Goal: Information Seeking & Learning: Learn about a topic

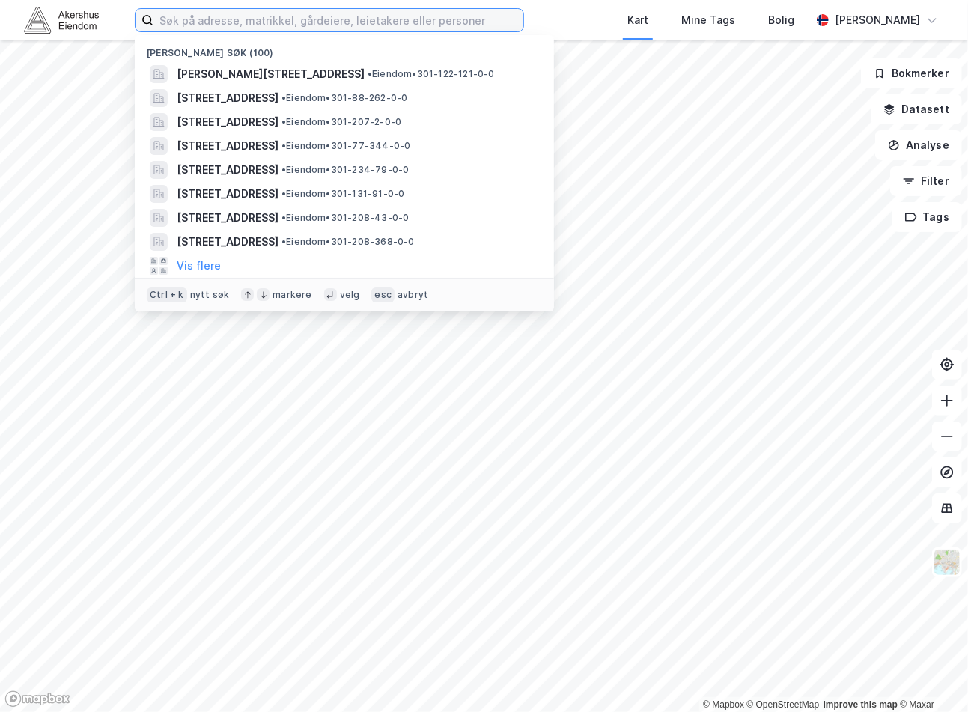
click at [277, 22] on input at bounding box center [338, 20] width 370 height 22
paste input "[STREET_ADDRESS]"
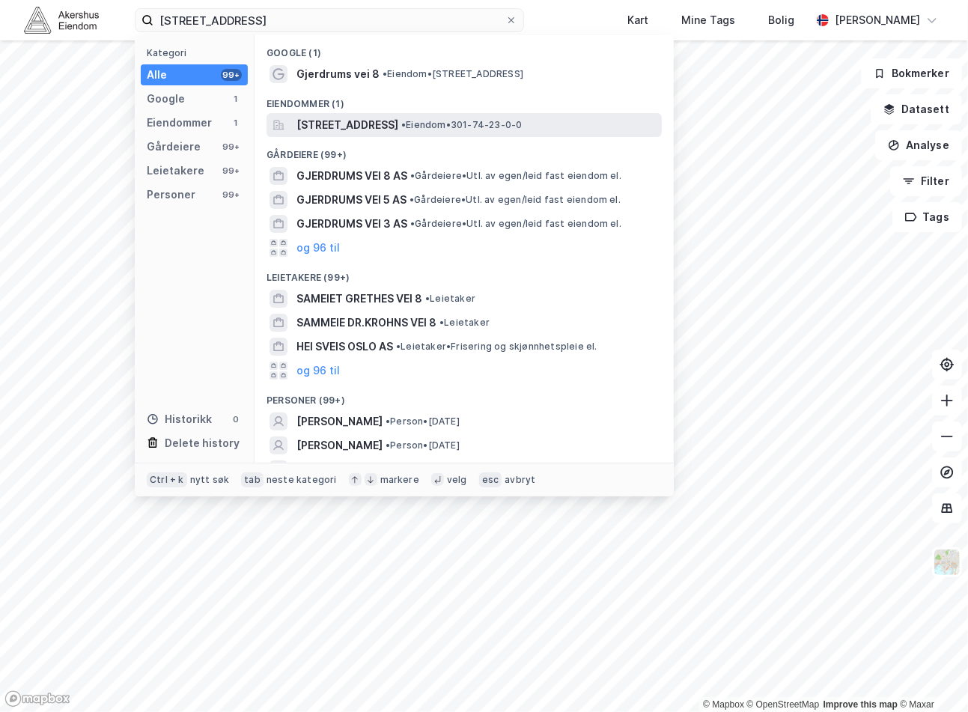
click at [397, 129] on span "[STREET_ADDRESS]" at bounding box center [347, 125] width 102 height 18
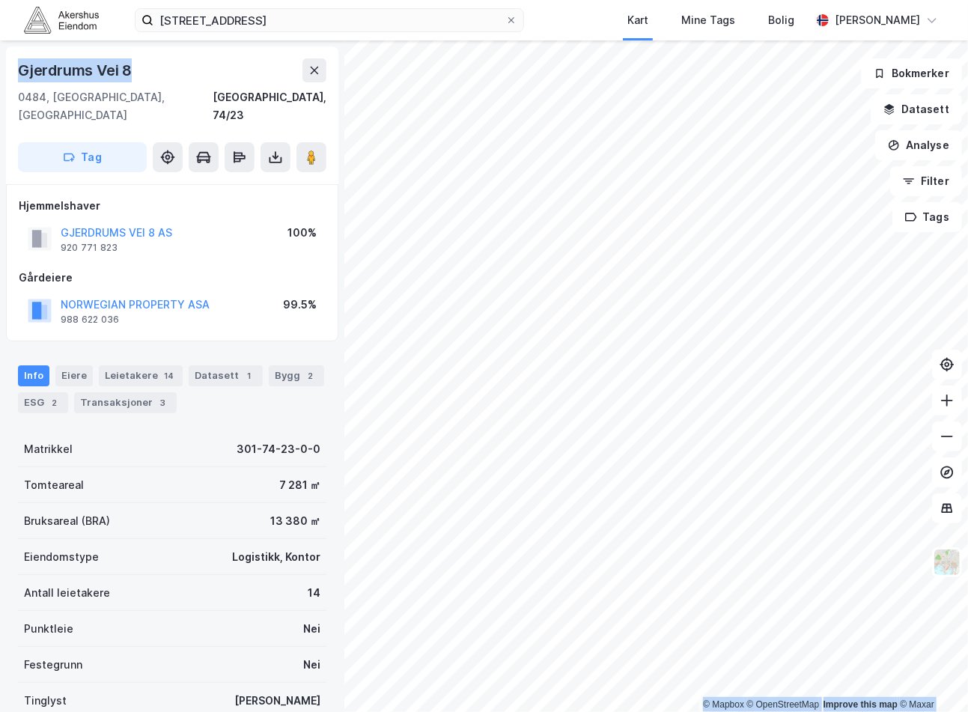
drag, startPoint x: 136, startPoint y: 70, endPoint x: -7, endPoint y: 70, distance: 142.9
click at [0, 70] on html "[STREET_ADDRESS] Kart Mine Tags Bolig [PERSON_NAME] © Mapbox © OpenStreetMap Im…" at bounding box center [484, 356] width 968 height 712
copy div "© Mapbox © OpenStreetMap Improve this map © Maxar [STREET_ADDRESS]"
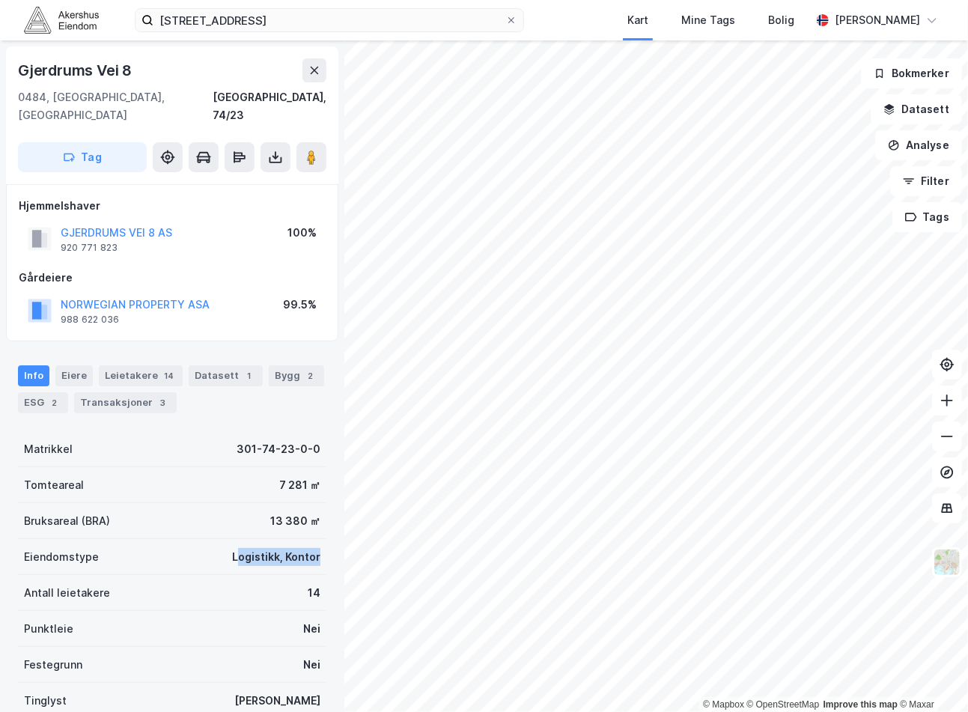
drag, startPoint x: 305, startPoint y: 537, endPoint x: 230, endPoint y: 536, distance: 74.8
click at [232, 548] on div "Logistikk, Kontor" at bounding box center [276, 557] width 88 height 18
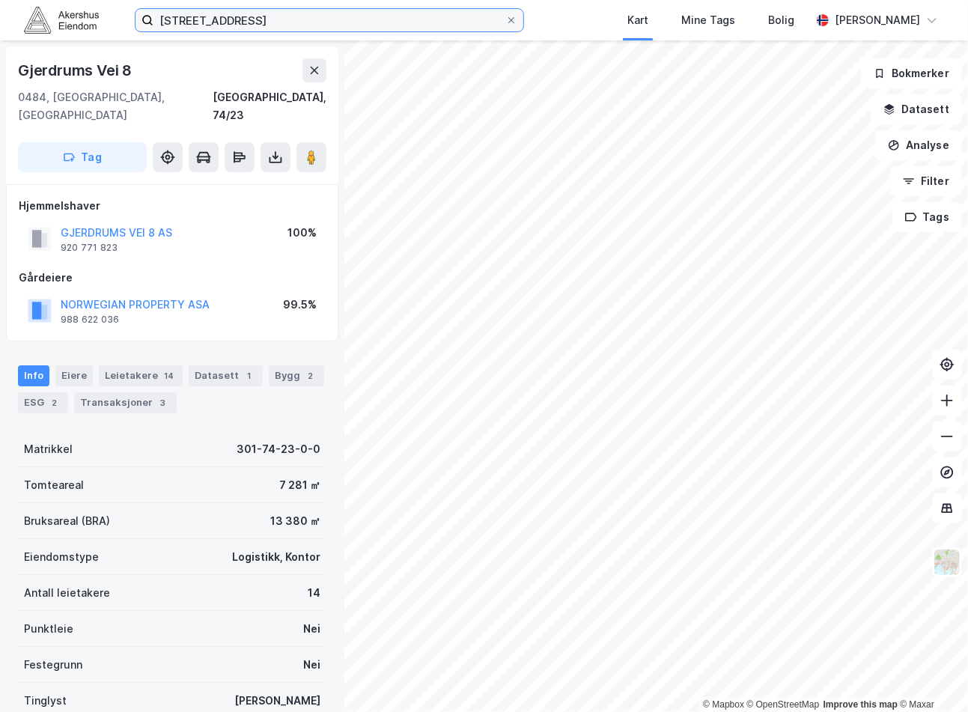
click at [237, 21] on input "[STREET_ADDRESS]" at bounding box center [329, 20] width 352 height 22
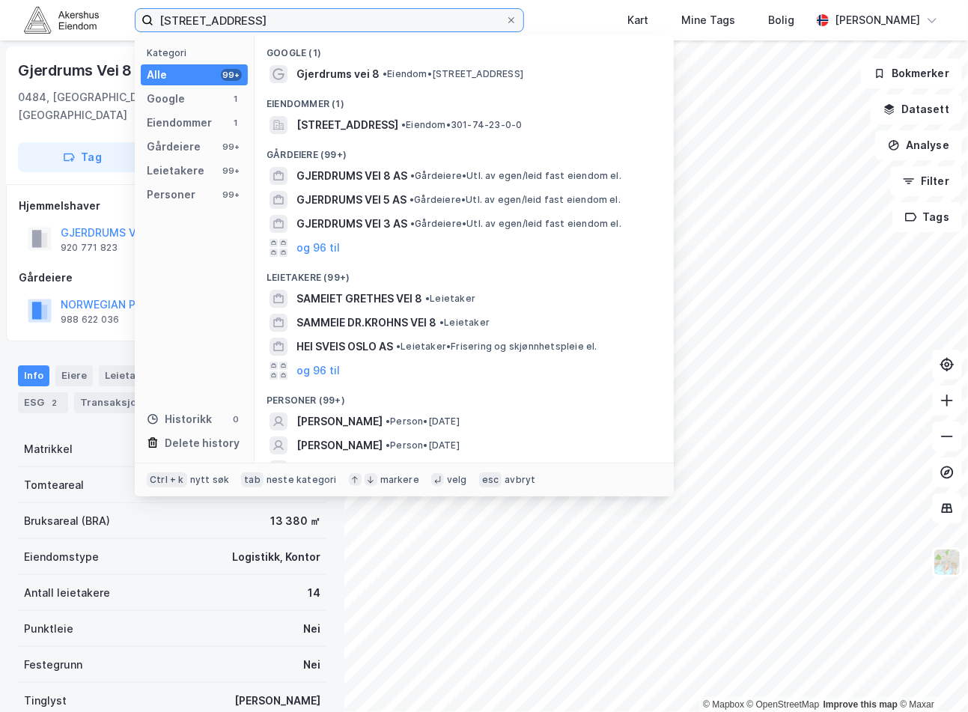
click at [237, 21] on input "[STREET_ADDRESS]" at bounding box center [329, 20] width 352 height 22
paste input "[PERSON_NAME]. [STREET_ADDRESS]"
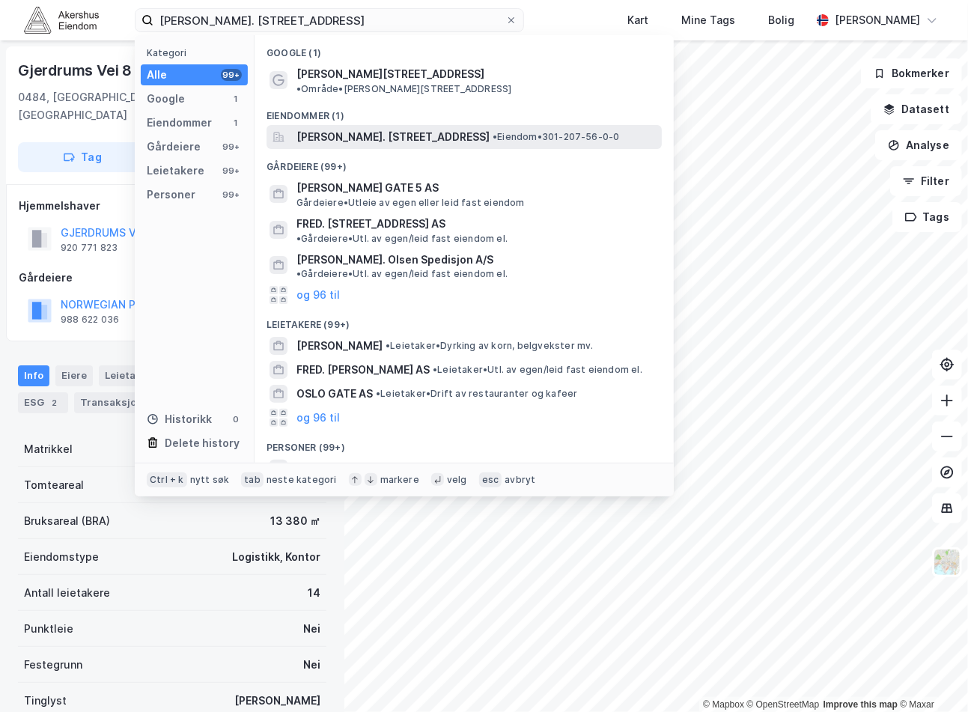
click at [376, 128] on span "[PERSON_NAME]. [STREET_ADDRESS]" at bounding box center [392, 137] width 193 height 18
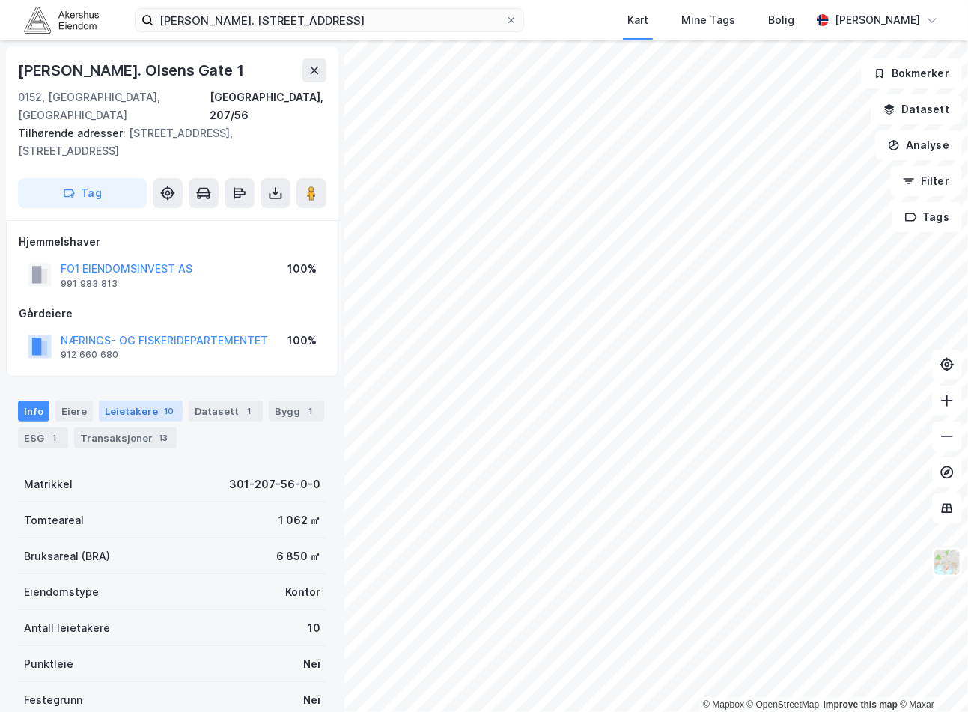
click at [161, 403] on div "10" at bounding box center [169, 410] width 16 height 15
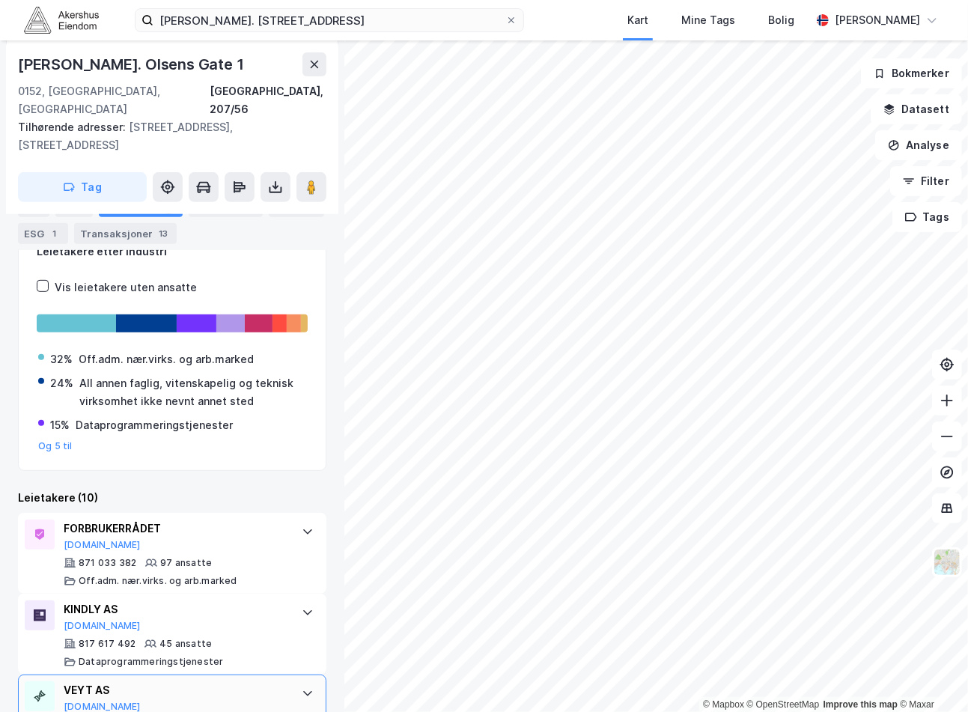
scroll to position [358, 0]
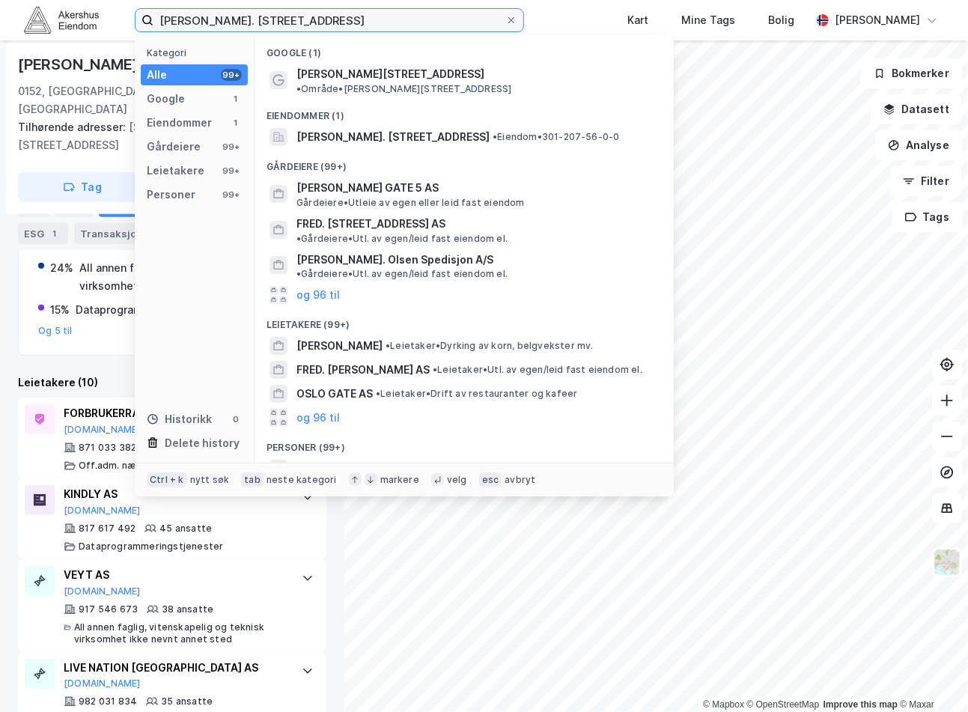
click at [208, 18] on input "[PERSON_NAME]. [STREET_ADDRESS]" at bounding box center [329, 20] width 352 height 22
paste input "[STREET_ADDRESS]"
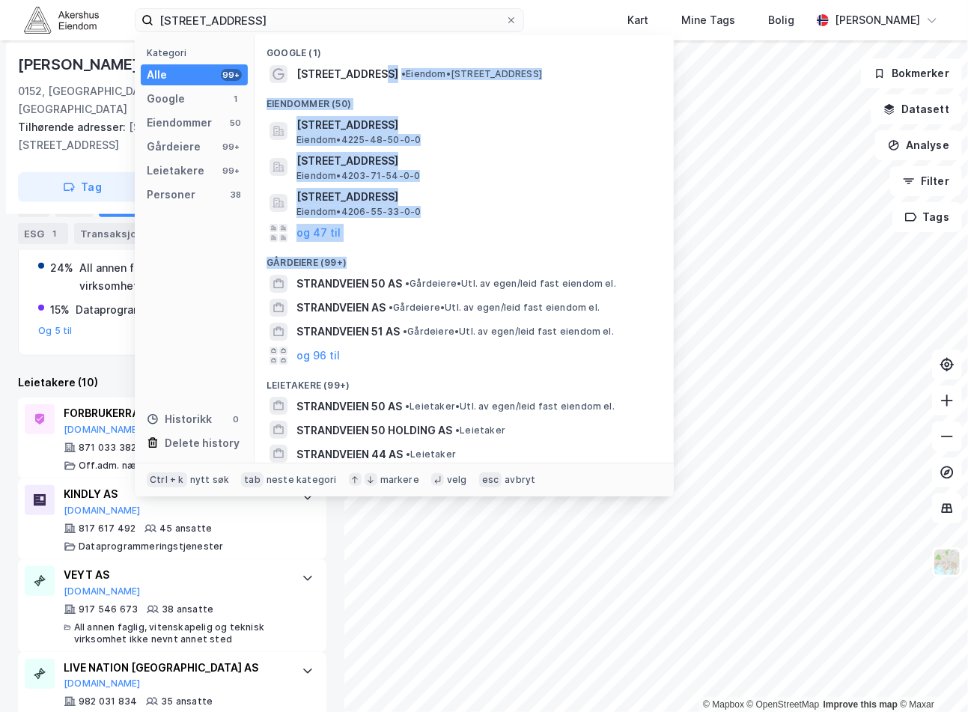
drag, startPoint x: 372, startPoint y: 79, endPoint x: 511, endPoint y: 262, distance: 230.2
click at [511, 262] on div "Google (1) [STREET_ADDRESS] • Eiendom • [STREET_ADDRESS] (50) [STREET_ADDRESS],…" at bounding box center [463, 248] width 419 height 427
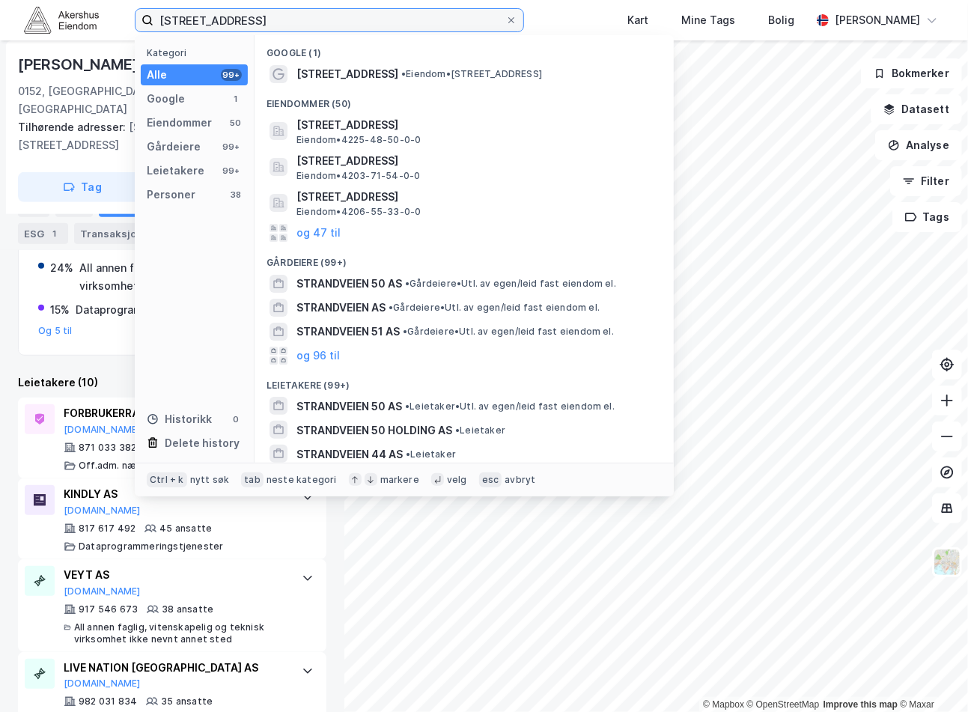
drag, startPoint x: 511, startPoint y: 262, endPoint x: 418, endPoint y: 25, distance: 255.0
click at [418, 25] on input "[STREET_ADDRESS]" at bounding box center [329, 20] width 352 height 22
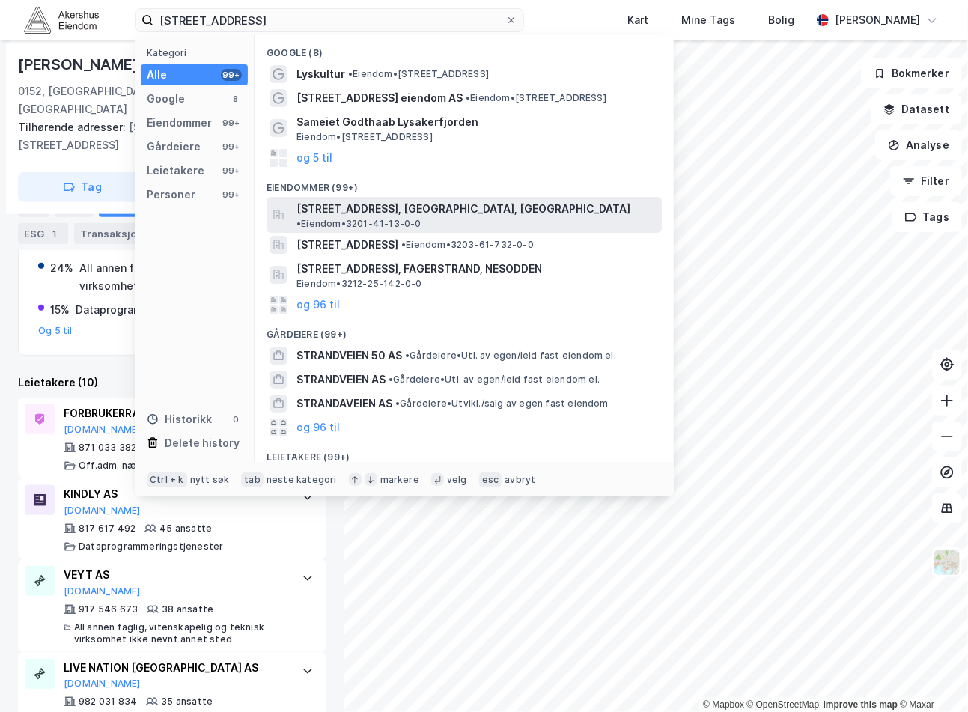
click at [421, 218] on span "• Eiendom • 3201-41-13-0-0" at bounding box center [358, 224] width 125 height 12
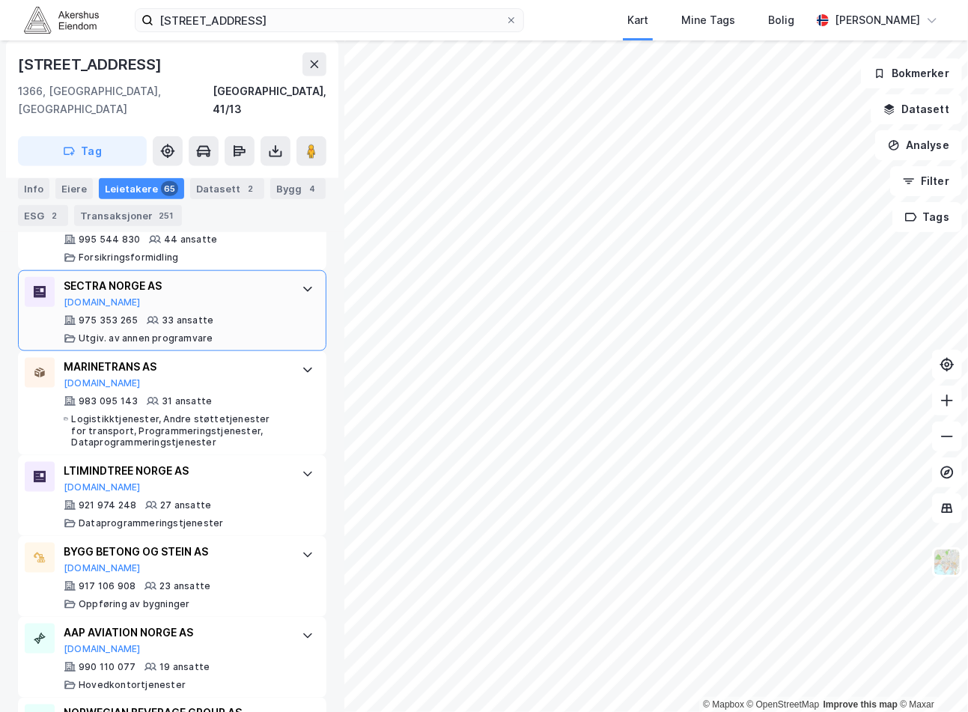
scroll to position [923, 0]
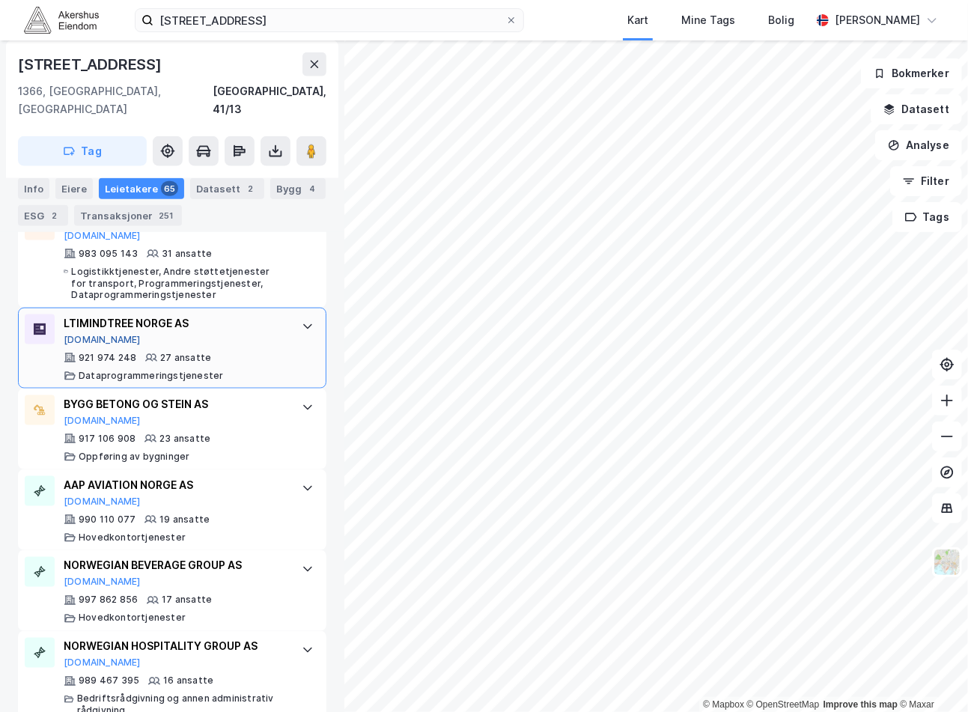
click at [79, 334] on button "[DOMAIN_NAME]" at bounding box center [102, 340] width 77 height 12
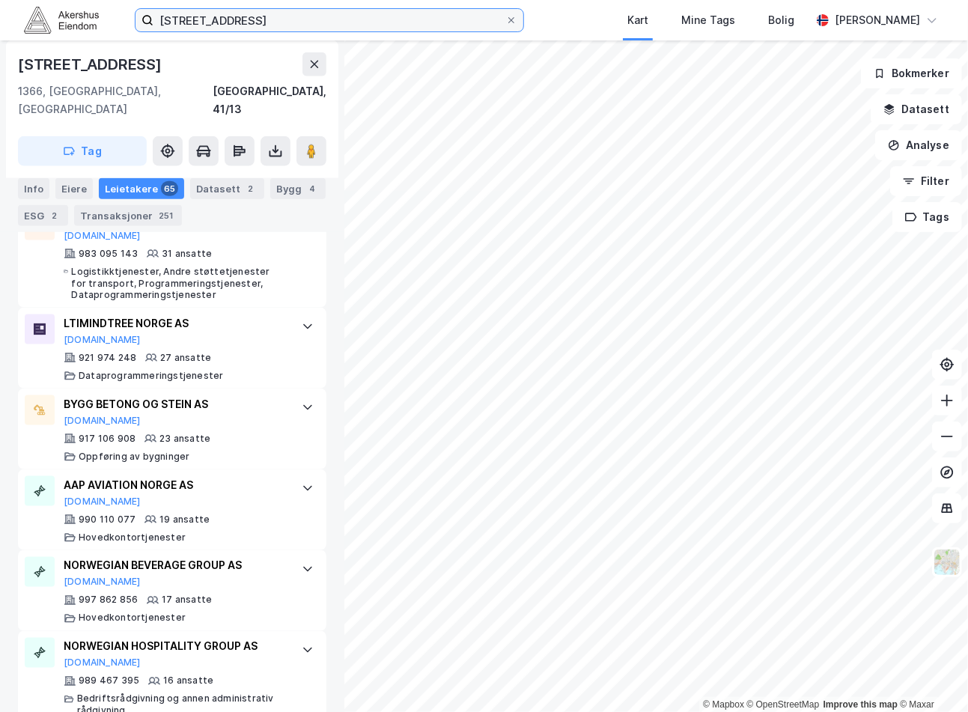
click at [230, 27] on input "[STREET_ADDRESS]" at bounding box center [329, 20] width 352 height 22
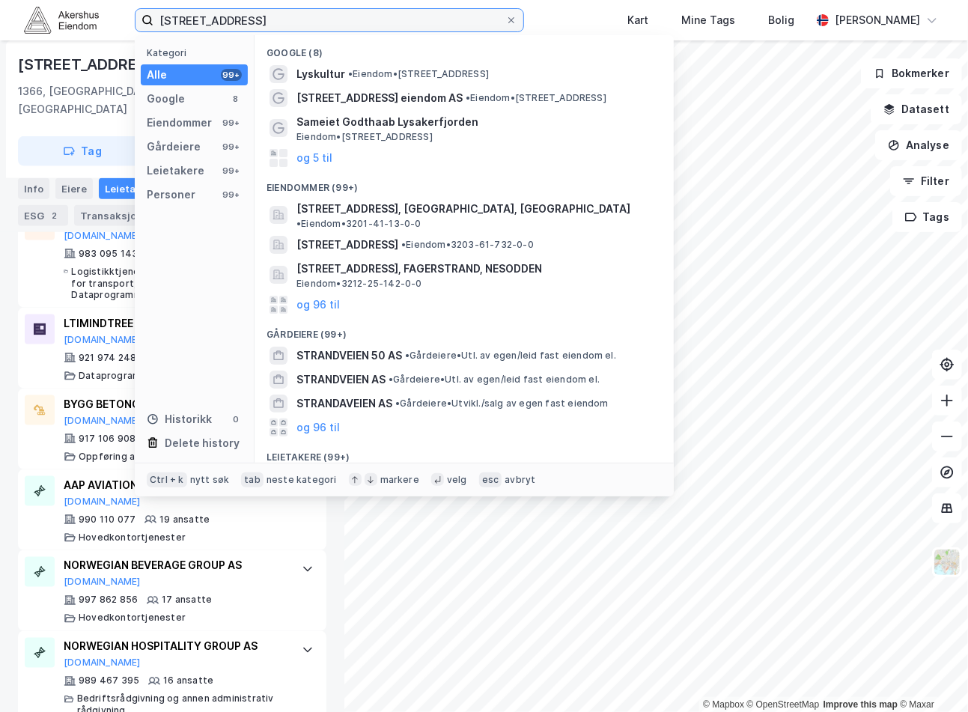
click at [235, 20] on input "[STREET_ADDRESS]" at bounding box center [329, 20] width 352 height 22
paste input "[STREET_ADDRESS]"
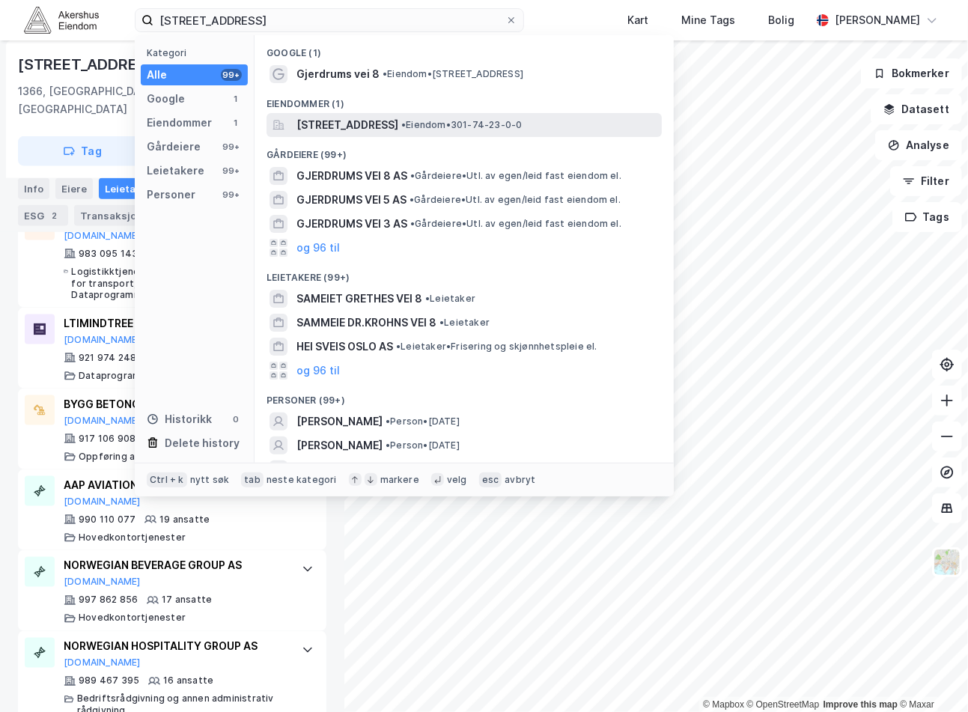
click at [379, 124] on span "[STREET_ADDRESS]" at bounding box center [347, 125] width 102 height 18
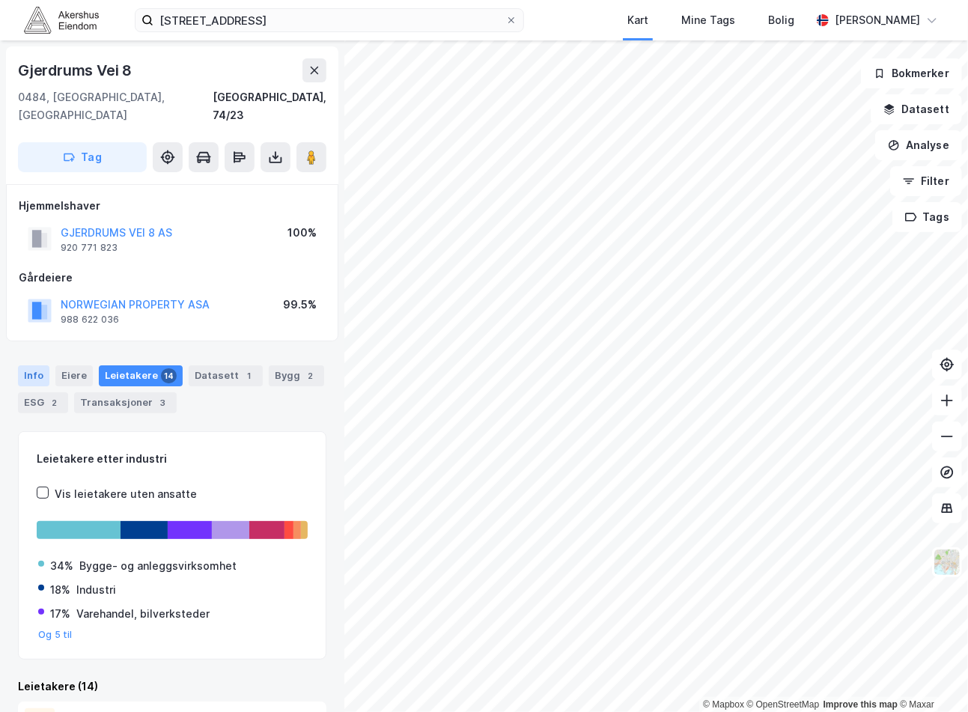
click at [45, 365] on div "Info" at bounding box center [33, 375] width 31 height 21
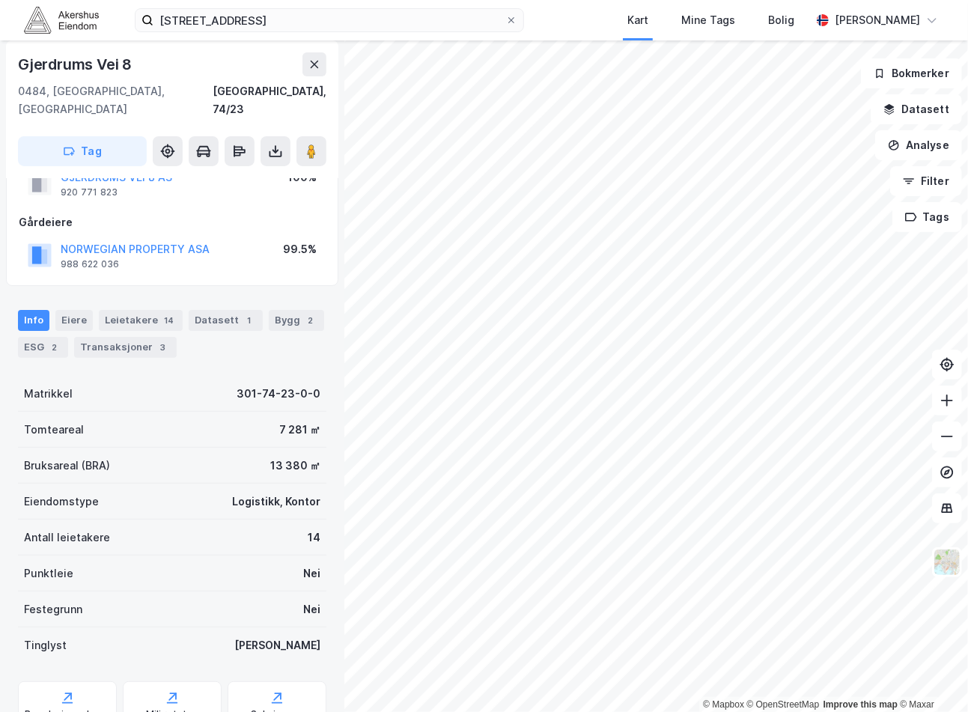
scroll to position [83, 0]
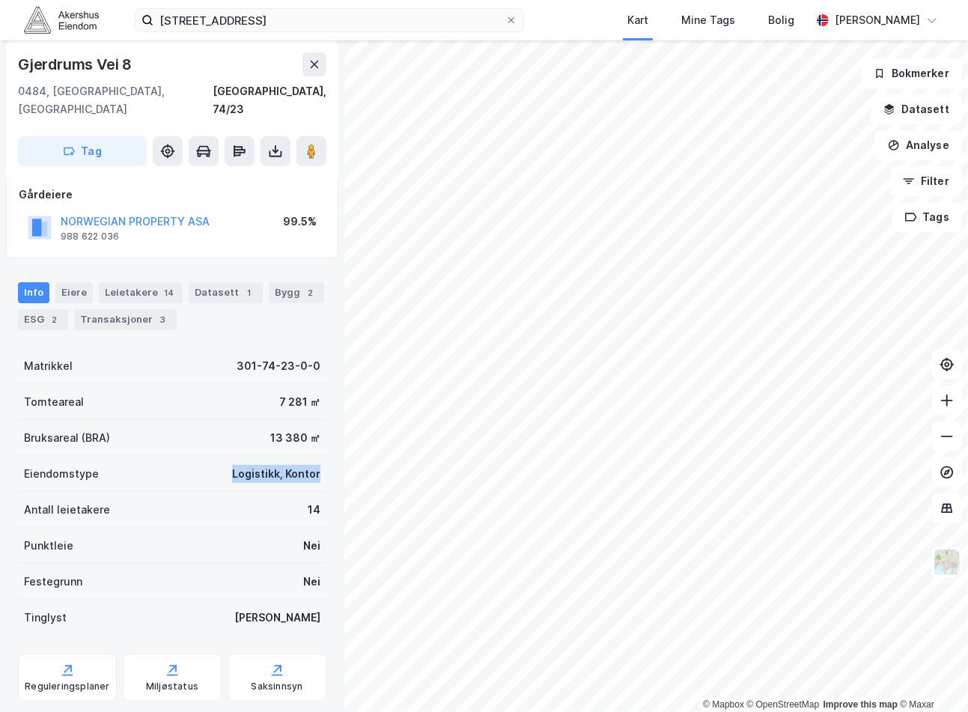
drag, startPoint x: 221, startPoint y: 447, endPoint x: 308, endPoint y: 455, distance: 87.2
click at [308, 456] on div "Eiendomstype Logistikk, Kontor" at bounding box center [172, 474] width 308 height 36
click at [290, 282] on div "Bygg 2" at bounding box center [296, 292] width 55 height 21
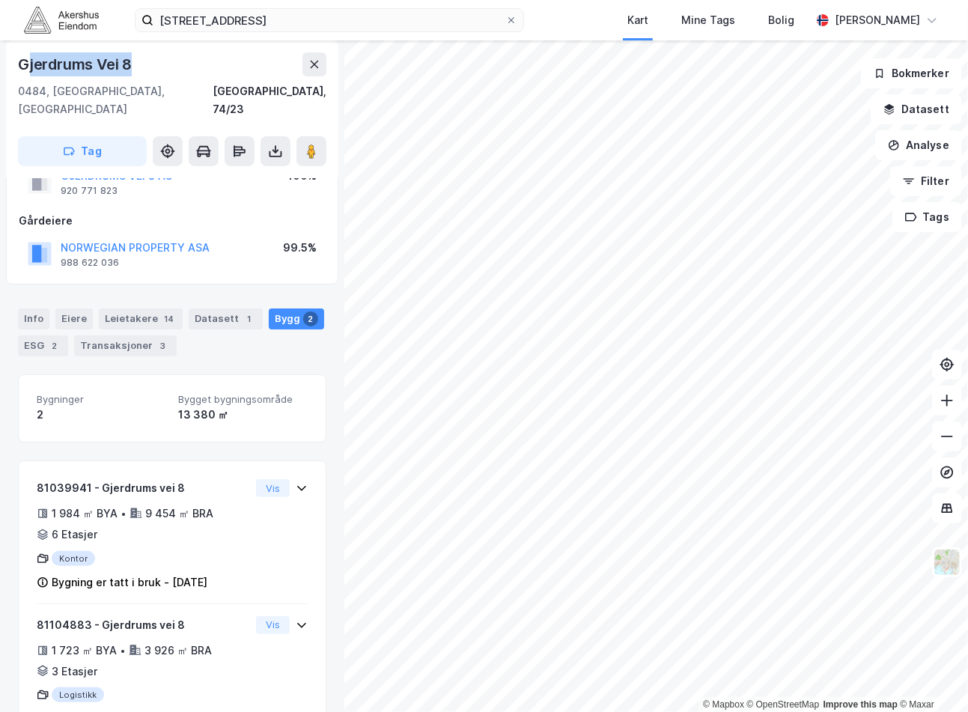
scroll to position [52, 0]
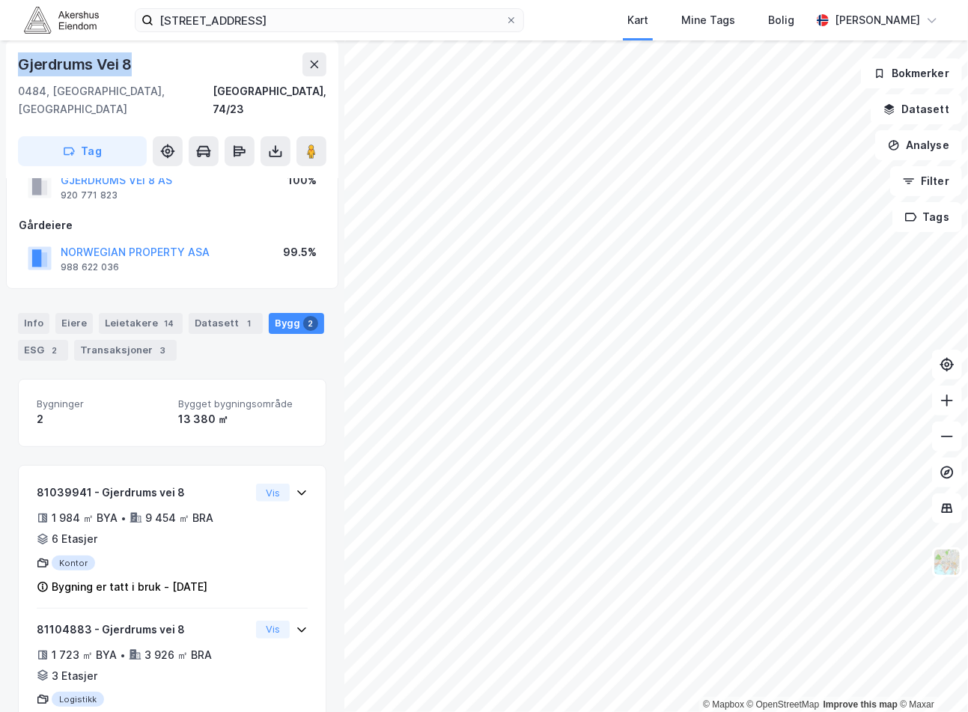
drag, startPoint x: 142, startPoint y: 60, endPoint x: 18, endPoint y: 56, distance: 124.3
click at [18, 56] on div "Gjerdrums Vei 8" at bounding box center [172, 64] width 308 height 24
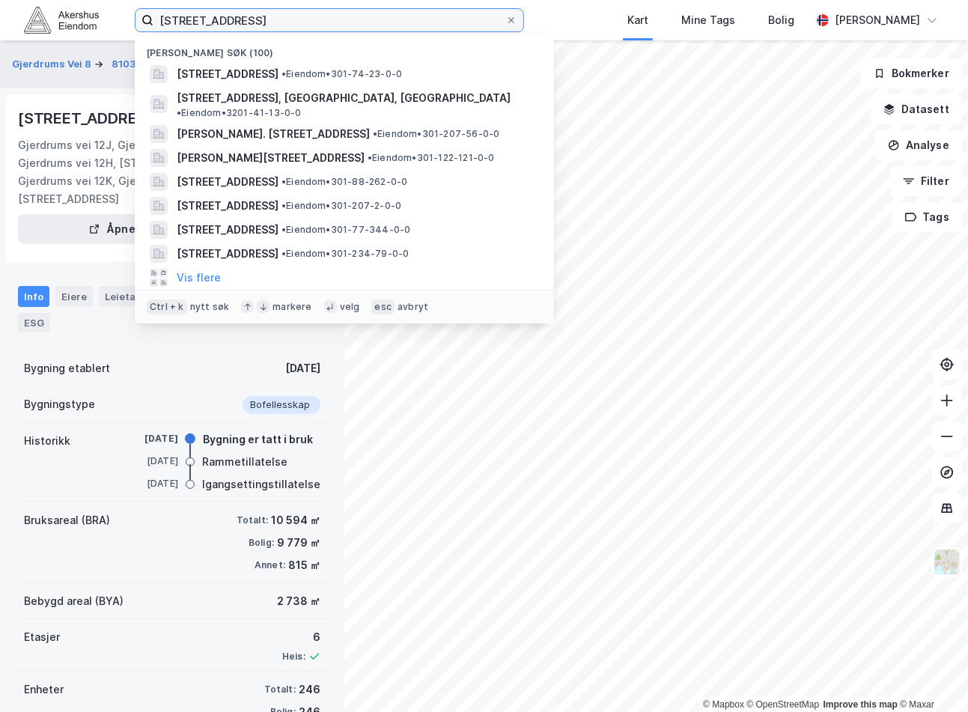
click at [265, 18] on input "[STREET_ADDRESS]" at bounding box center [329, 20] width 352 height 22
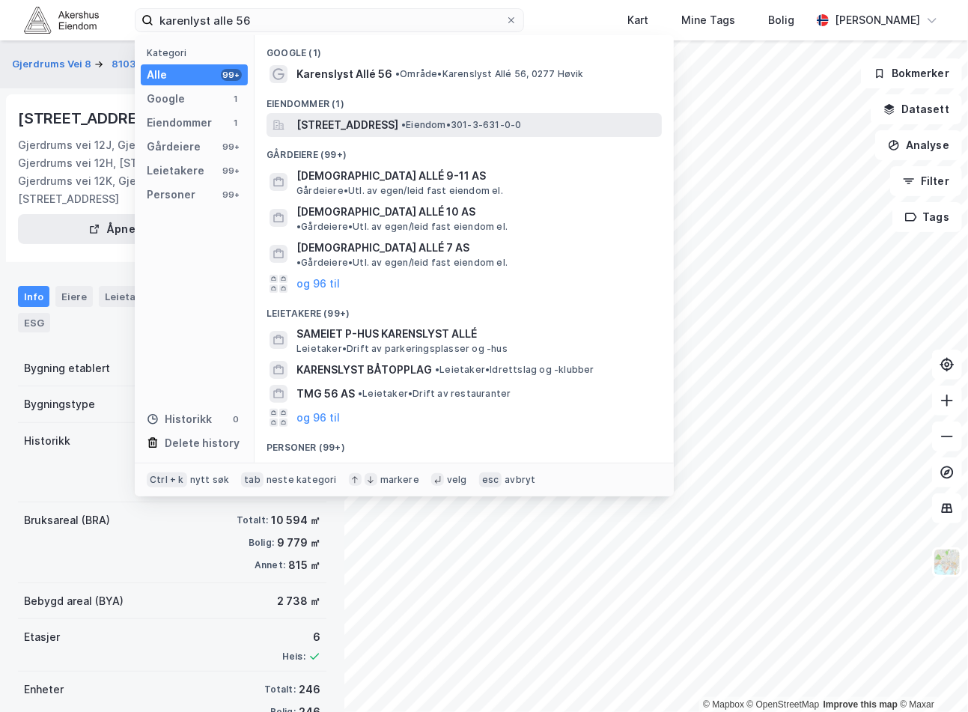
click at [435, 114] on div "[STREET_ADDRESS] • Eiendom • 301-3-631-0-0" at bounding box center [463, 125] width 395 height 24
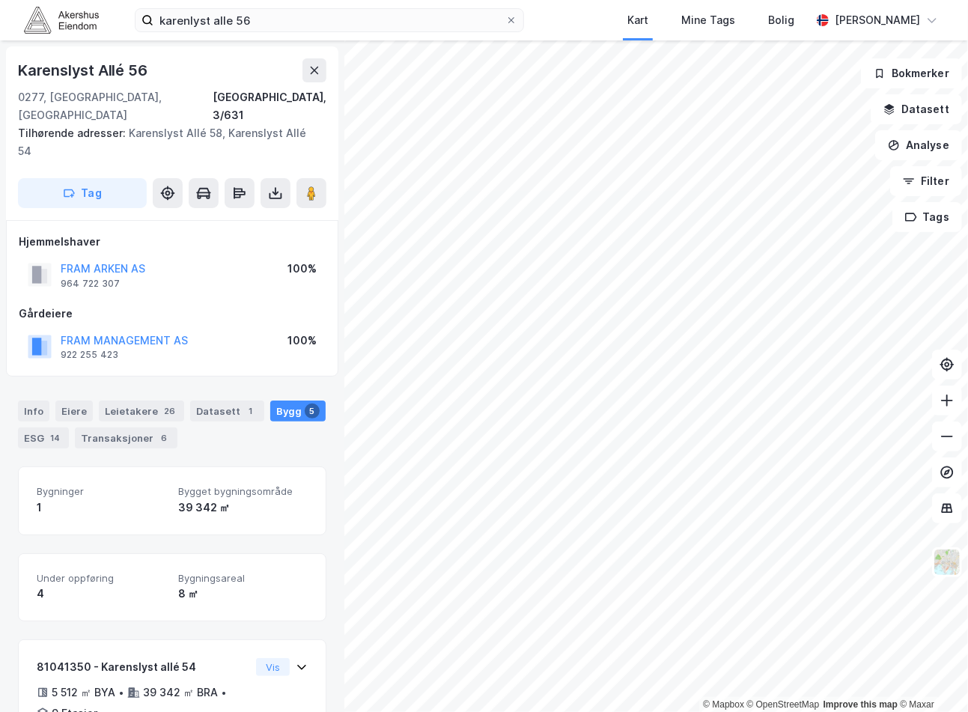
scroll to position [92, 0]
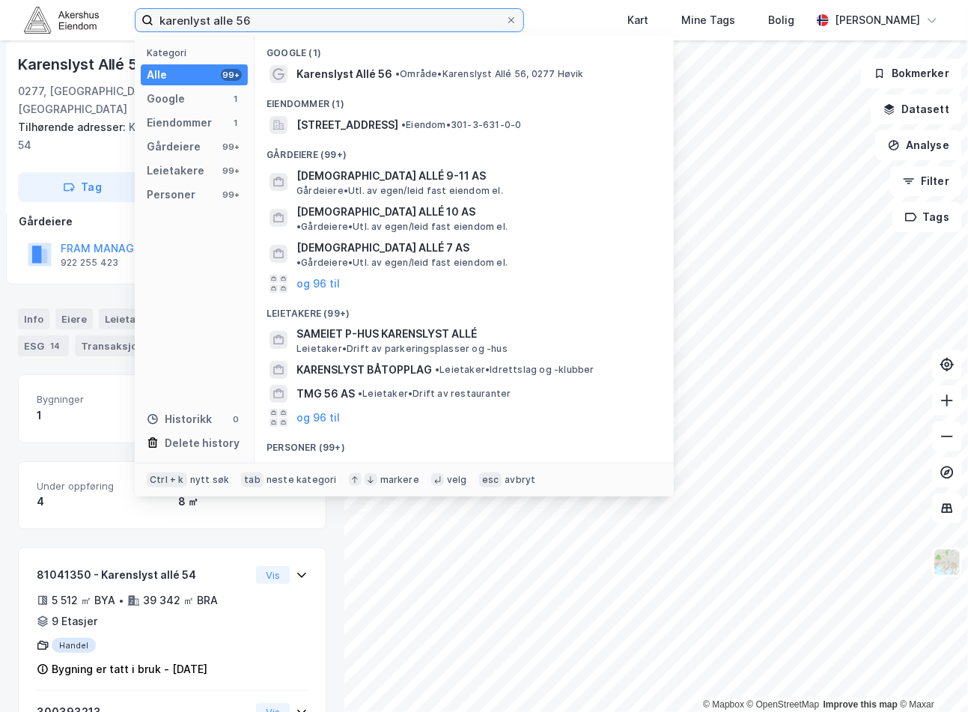
click at [206, 17] on input "karenlyst alle 56" at bounding box center [329, 20] width 352 height 22
click at [207, 17] on input "karenlyst alle 56" at bounding box center [329, 20] width 352 height 22
paste input "[PERSON_NAME]. [STREET_ADDRESS]"
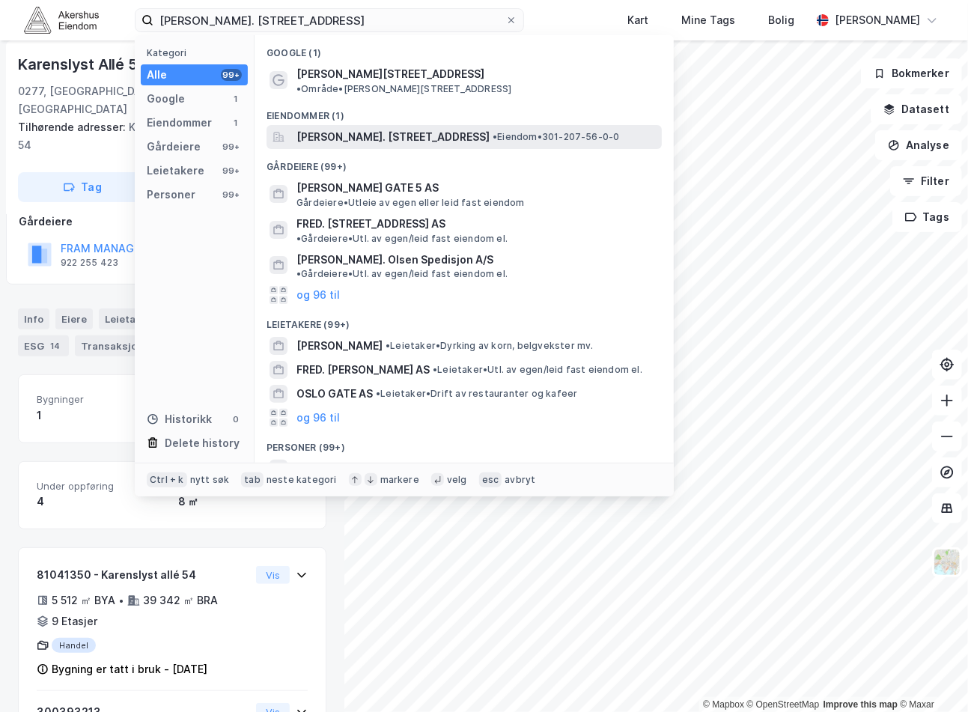
click at [362, 133] on div "[PERSON_NAME]. [STREET_ADDRESS] • Eiendom • 301-207-56-0-0" at bounding box center [463, 137] width 395 height 24
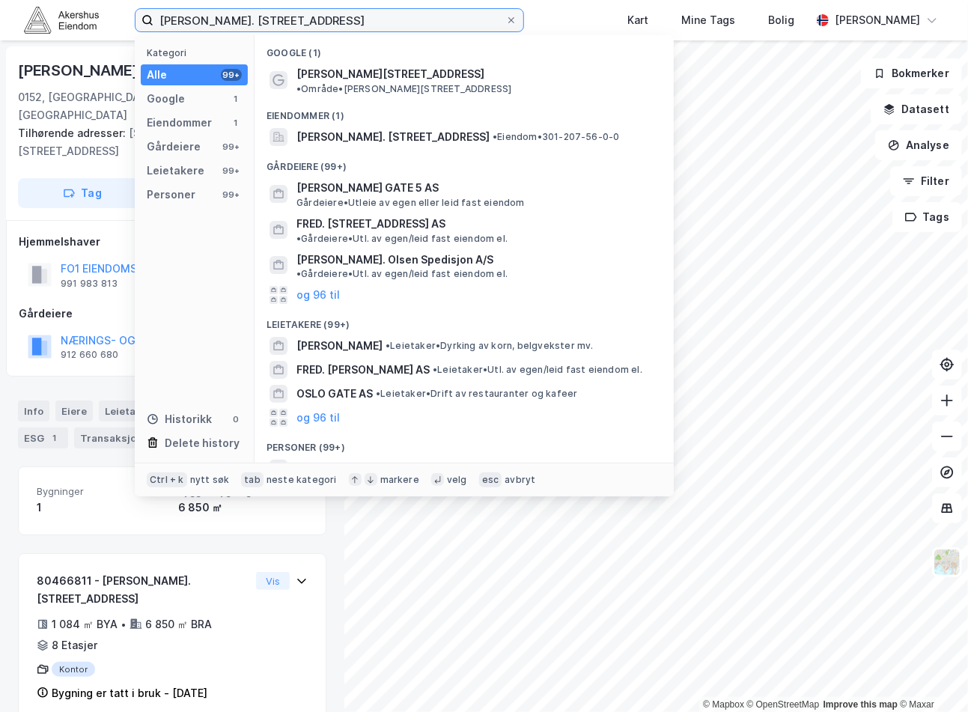
click at [198, 19] on input "[PERSON_NAME]. [STREET_ADDRESS]" at bounding box center [329, 20] width 352 height 22
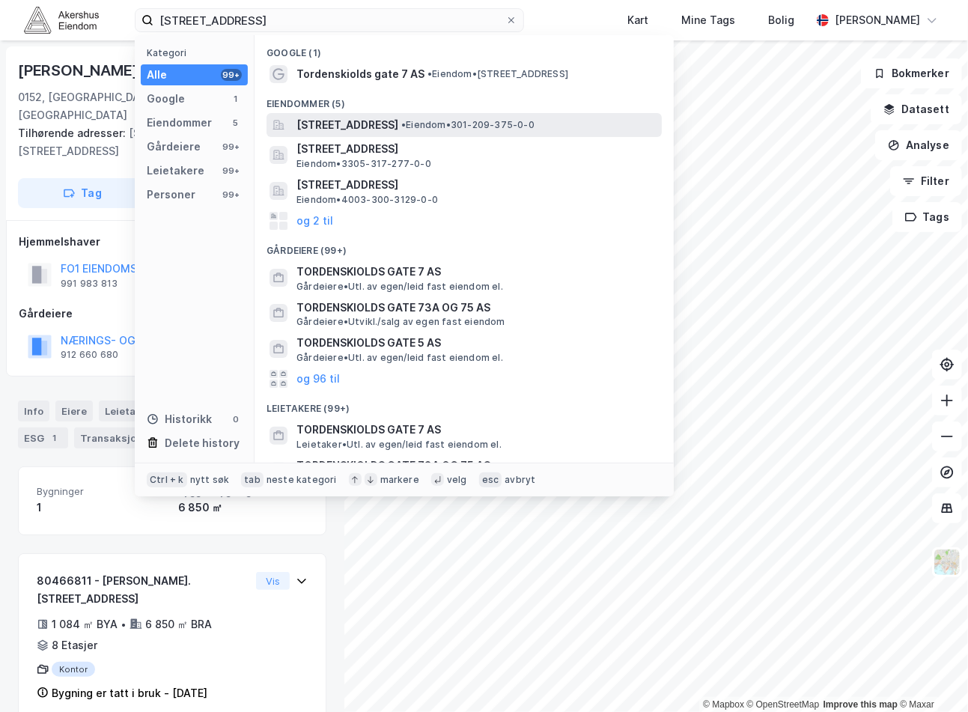
click at [443, 135] on div "[STREET_ADDRESS] • Eiendom • 301-209-375-0-0" at bounding box center [463, 125] width 395 height 24
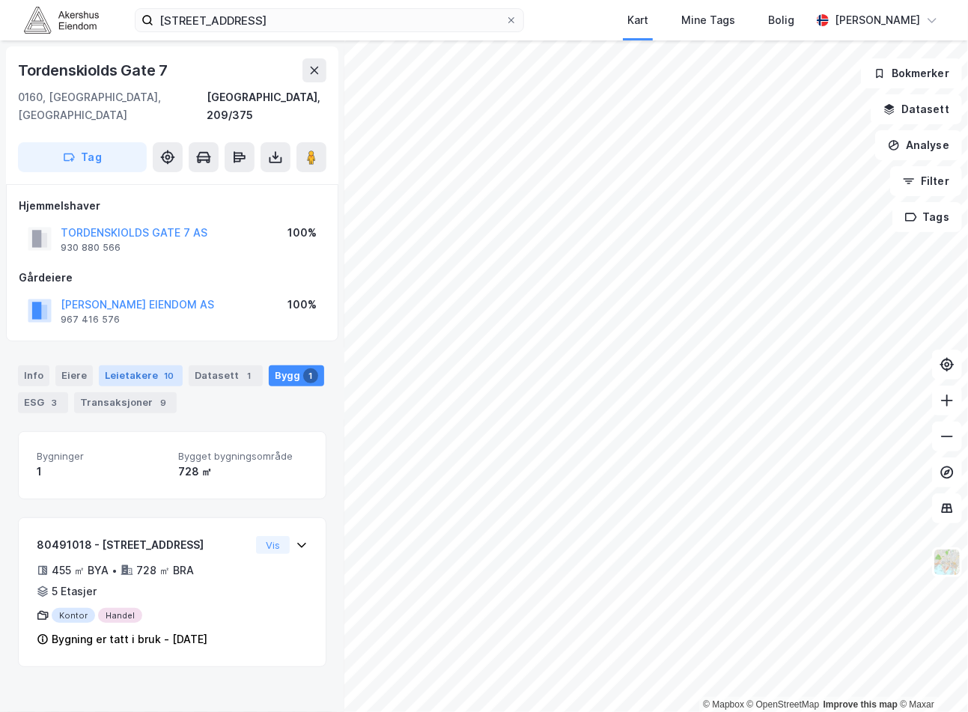
click at [144, 365] on div "Leietakere 10" at bounding box center [141, 375] width 84 height 21
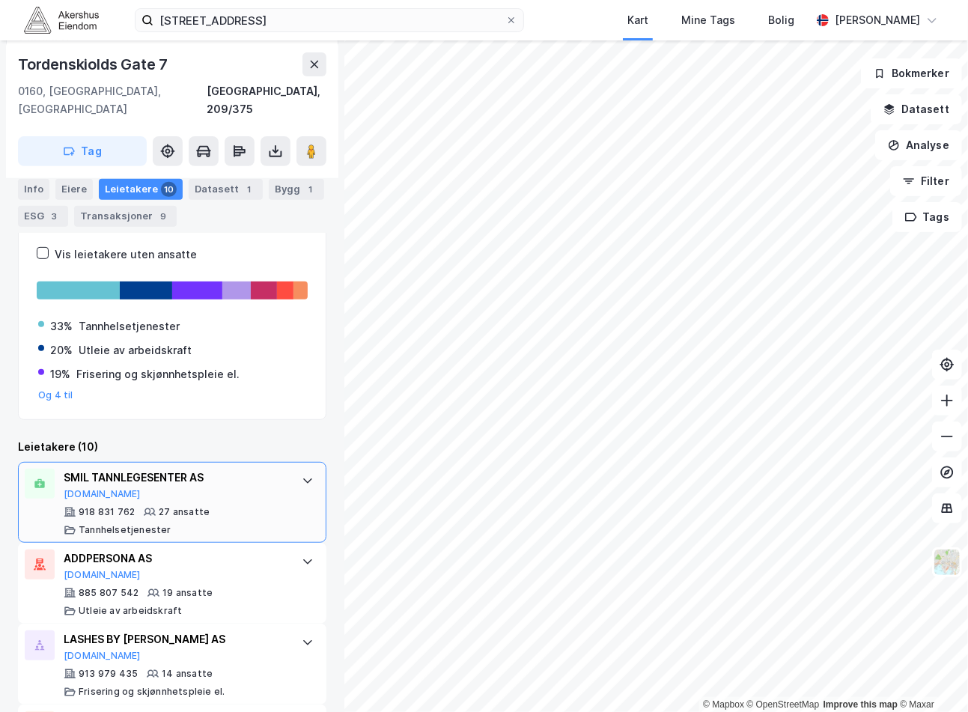
scroll to position [216, 0]
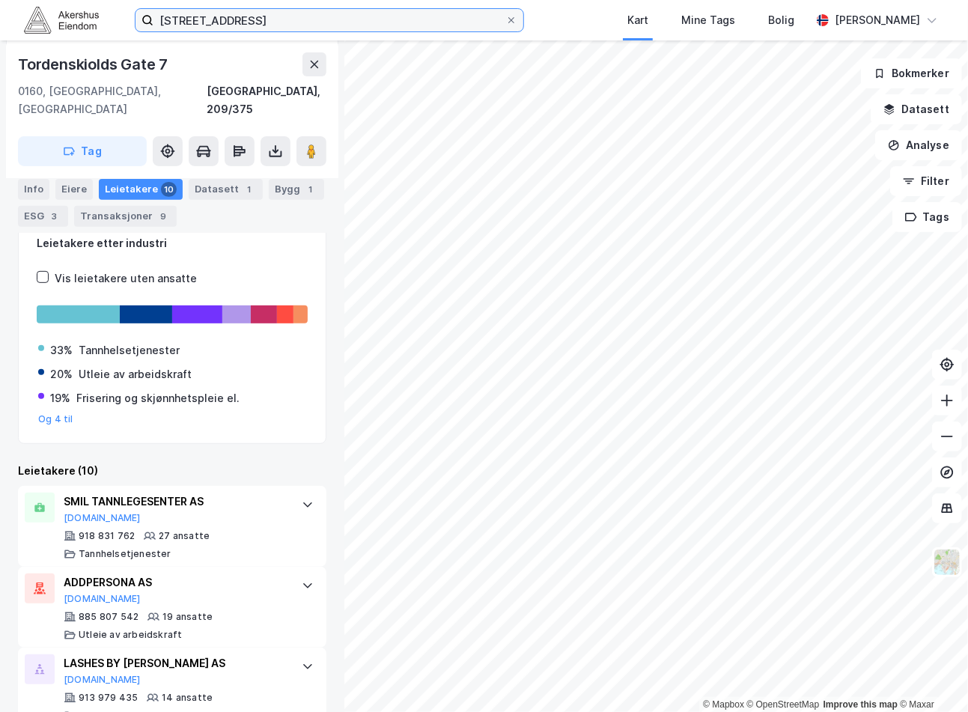
click at [216, 23] on input "[STREET_ADDRESS]" at bounding box center [329, 20] width 352 height 22
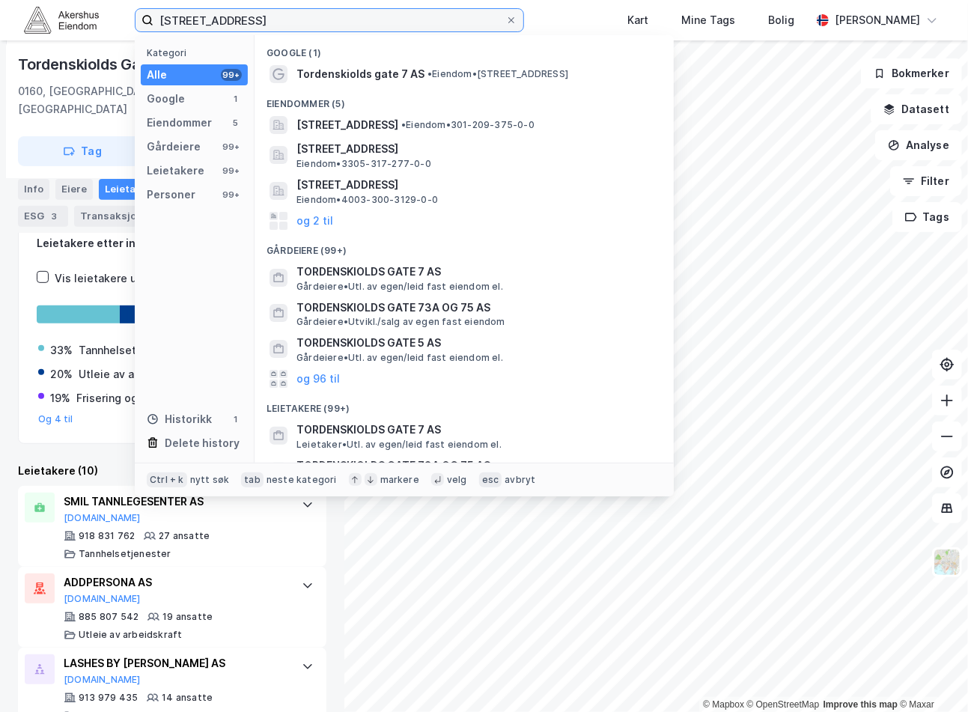
click at [216, 23] on input "[STREET_ADDRESS]" at bounding box center [329, 20] width 352 height 22
paste input "[STREET_ADDRESS]"
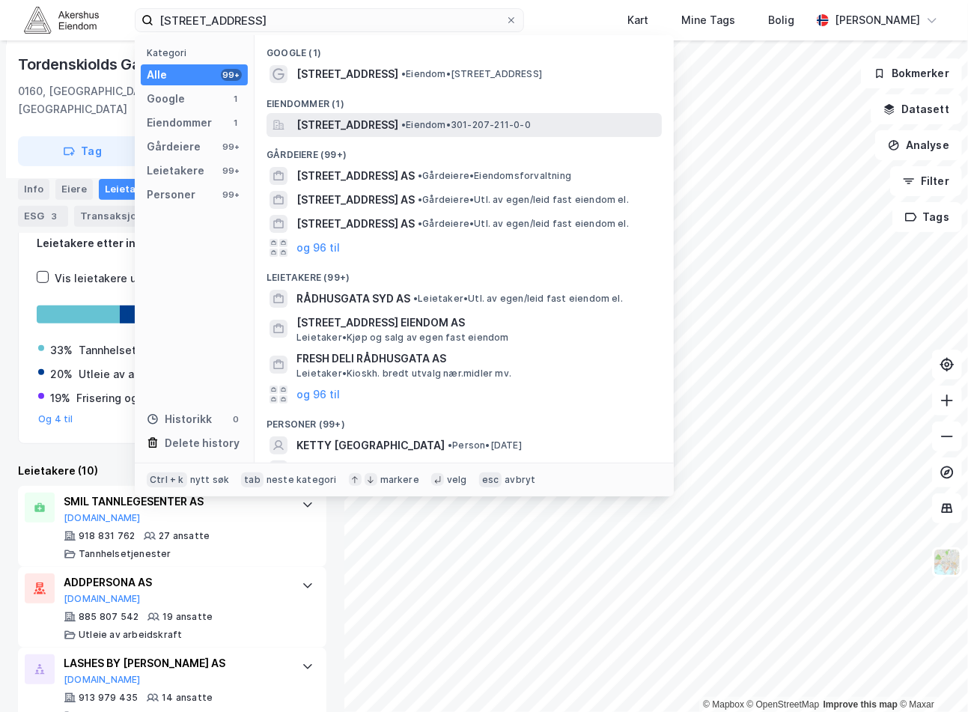
click at [373, 114] on div "[STREET_ADDRESS] • Eiendom • 301-207-211-0-0" at bounding box center [463, 125] width 395 height 24
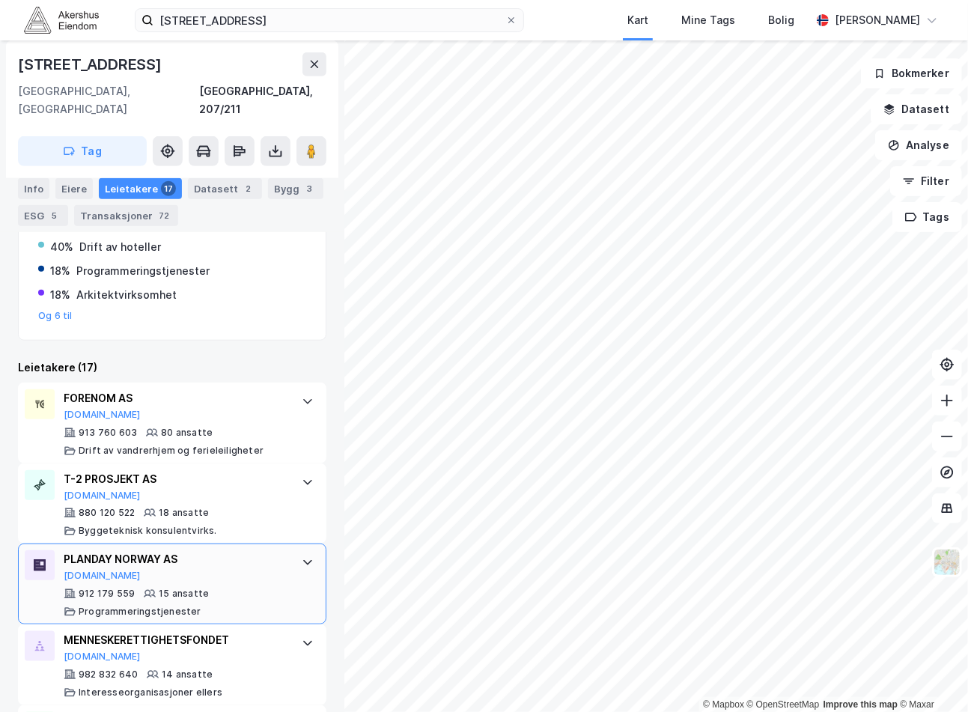
scroll to position [608, 0]
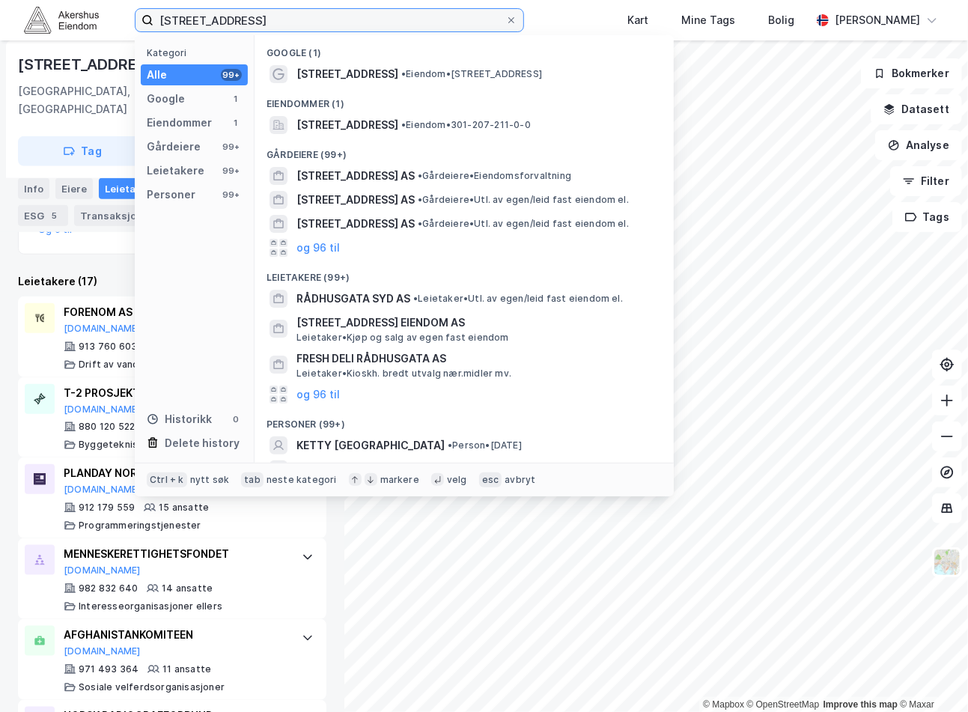
drag, startPoint x: 320, startPoint y: 22, endPoint x: 10, endPoint y: 26, distance: 309.8
click at [10, 26] on div "[STREET_ADDRESS] Kategori Alle 99+ Google 1 Eiendommer 1 Gårdeiere 99+ Leietake…" at bounding box center [484, 20] width 968 height 40
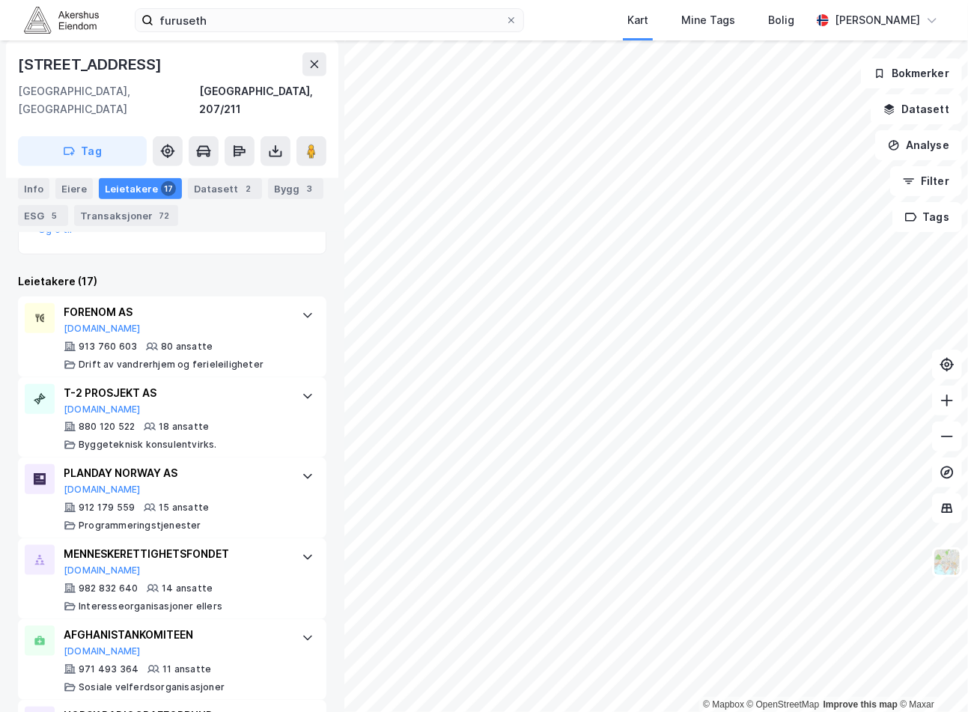
click at [334, 32] on div "furuseth Kart Mine Tags Bolig [PERSON_NAME]" at bounding box center [484, 20] width 968 height 40
click at [329, 23] on input "furuseth" at bounding box center [329, 20] width 352 height 22
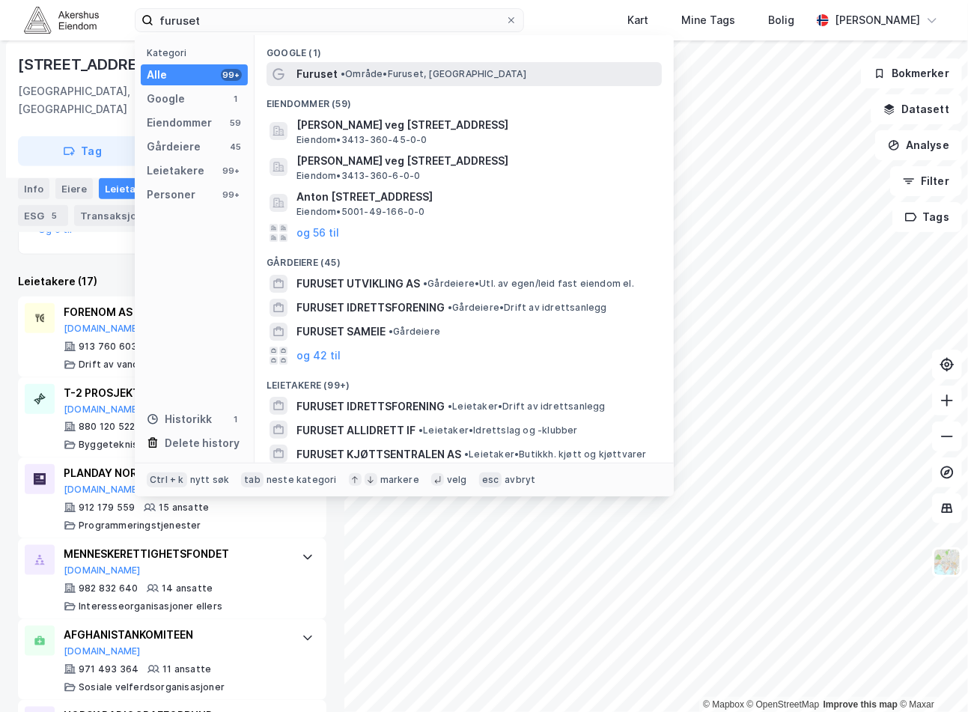
click at [378, 71] on span "• Område • Furuset, [GEOGRAPHIC_DATA]" at bounding box center [433, 74] width 186 height 12
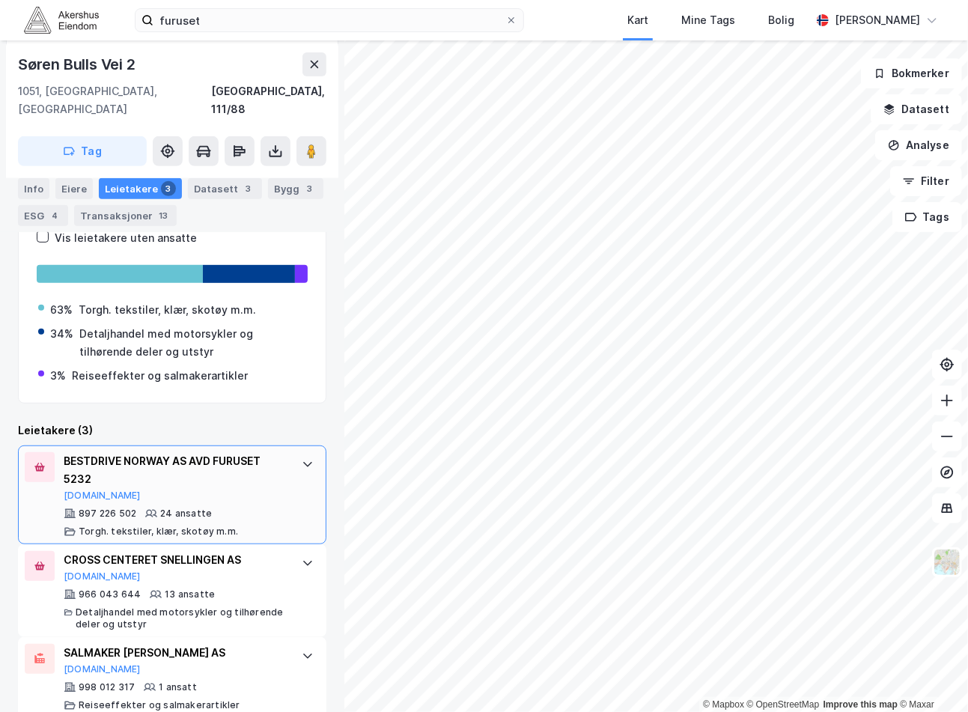
scroll to position [297, 0]
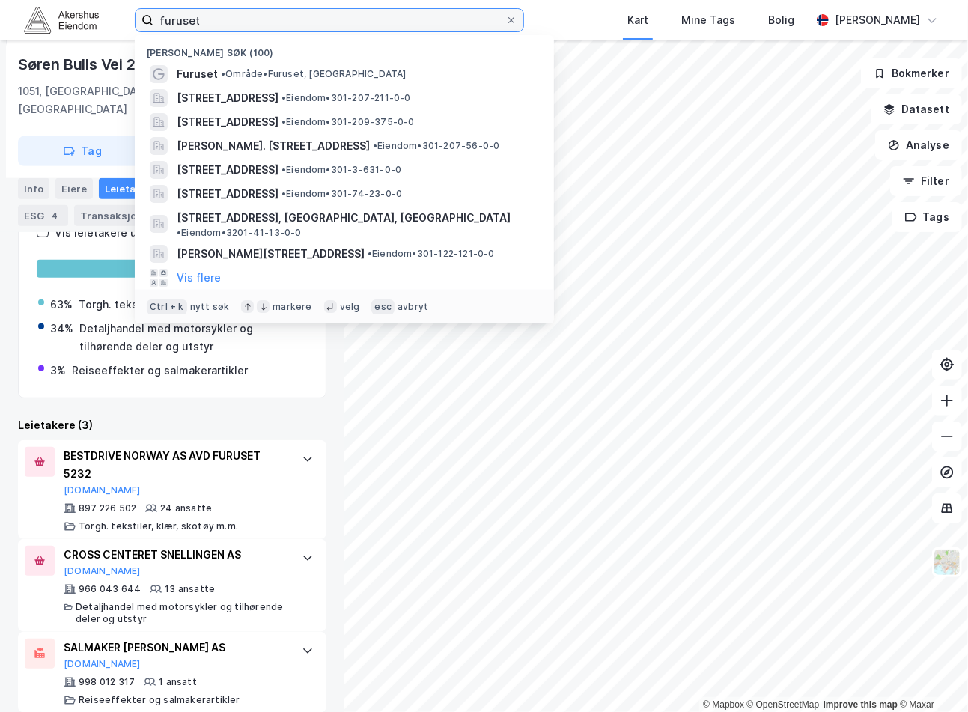
drag, startPoint x: 255, startPoint y: 22, endPoint x: 120, endPoint y: 19, distance: 135.5
click at [120, 19] on div "furuset Nylige søk (100) Furuset • Område • Furuset, Oslo [STREET_ADDRESS] • Ei…" at bounding box center [484, 20] width 968 height 40
paste input "[PERSON_NAME][STREET_ADDRESS]"
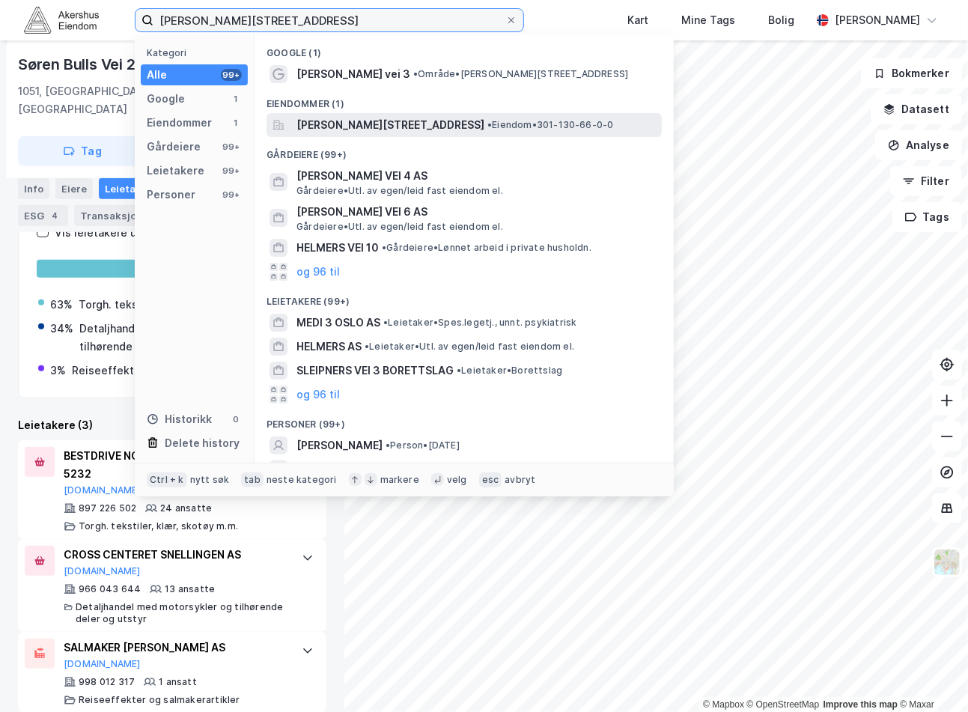
type input "[PERSON_NAME][STREET_ADDRESS]"
click at [348, 121] on span "[PERSON_NAME][STREET_ADDRESS]" at bounding box center [390, 125] width 188 height 18
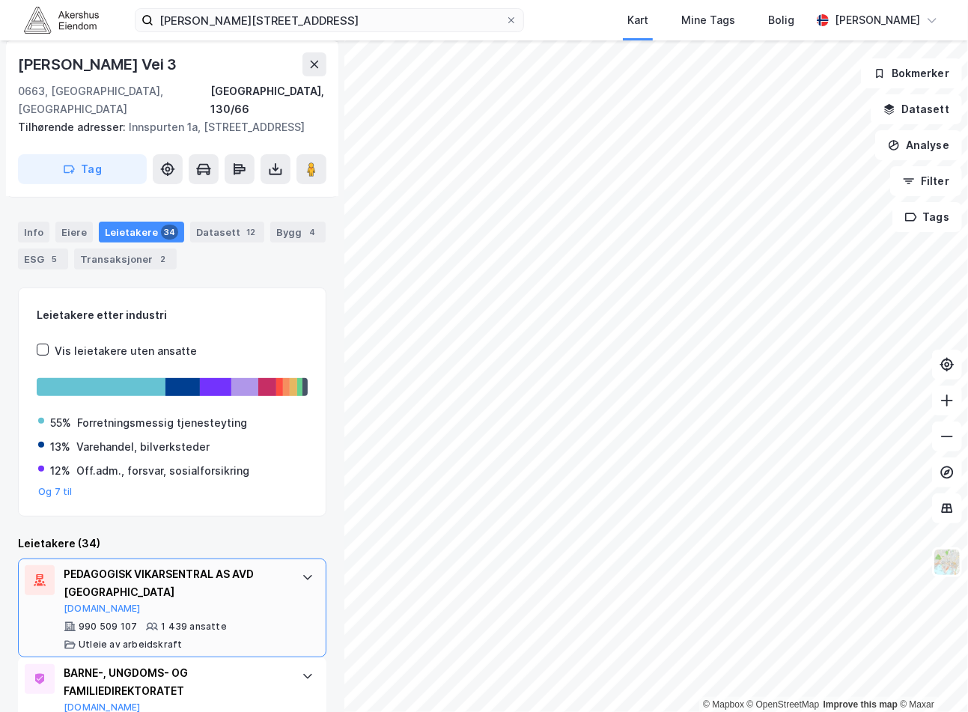
scroll to position [340, 0]
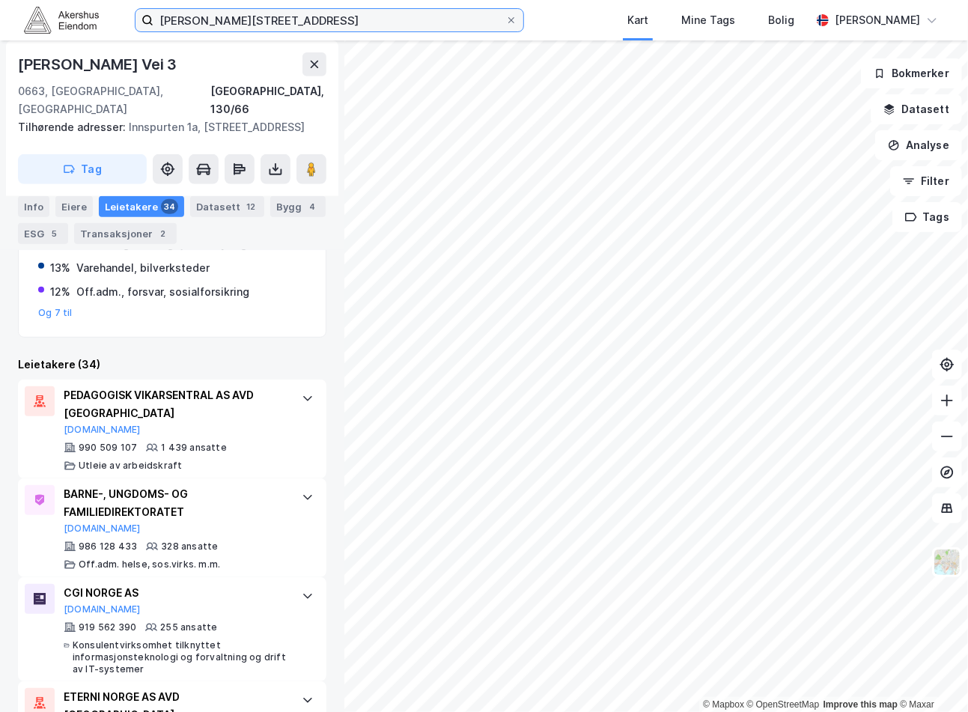
click at [318, 24] on input "[PERSON_NAME][STREET_ADDRESS]" at bounding box center [329, 20] width 352 height 22
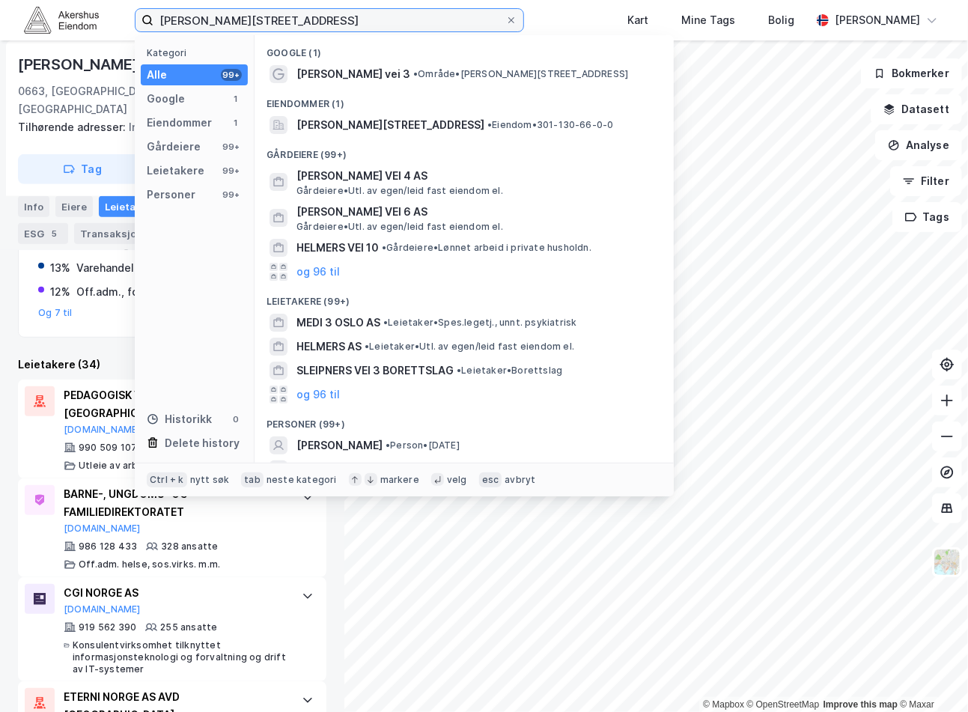
click at [318, 24] on input "[PERSON_NAME][STREET_ADDRESS]" at bounding box center [329, 20] width 352 height 22
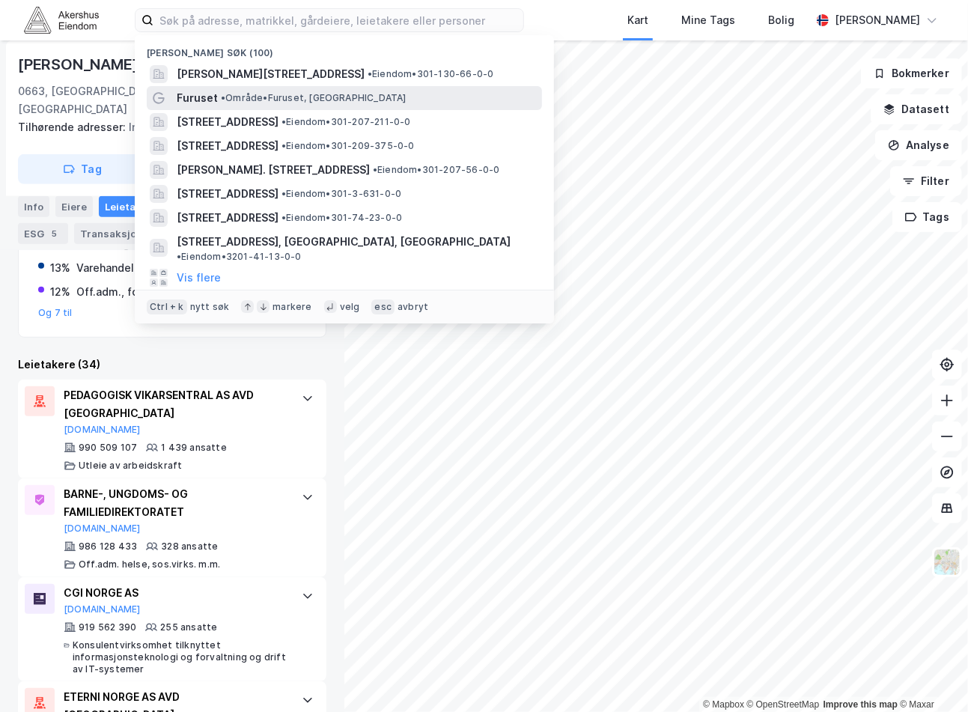
click at [270, 102] on span "• Område • Furuset, [GEOGRAPHIC_DATA]" at bounding box center [314, 98] width 186 height 12
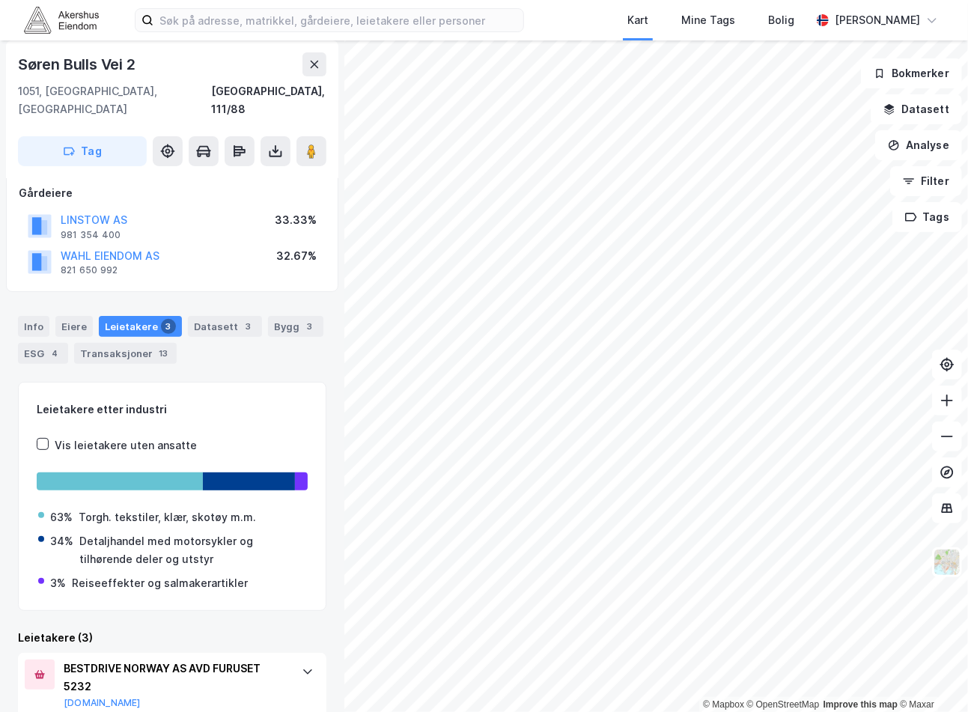
scroll to position [109, 0]
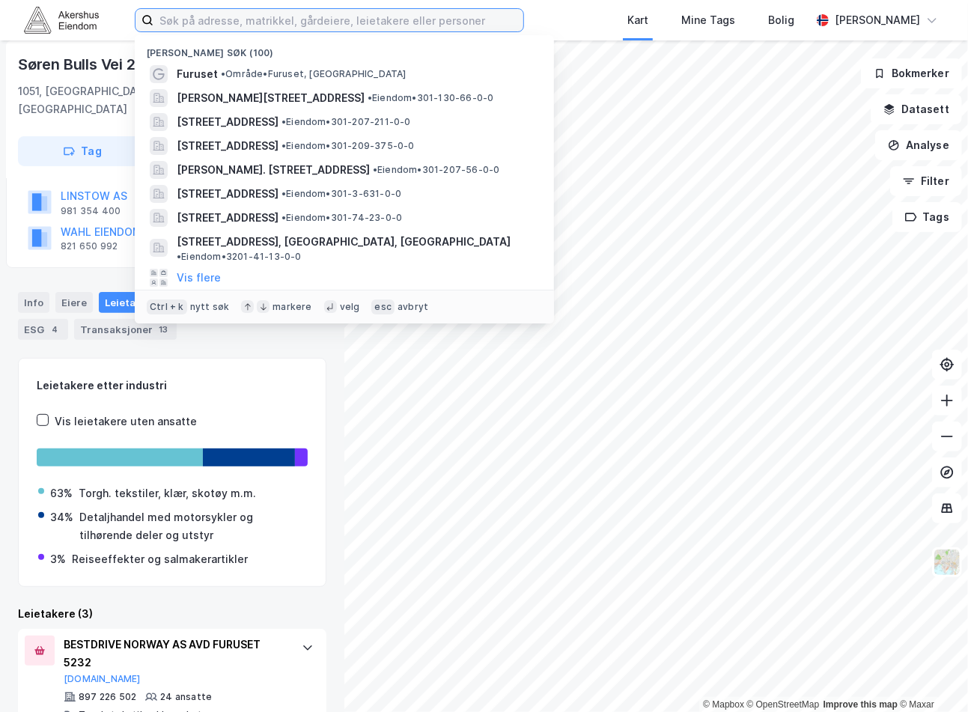
click at [260, 25] on input at bounding box center [338, 20] width 370 height 22
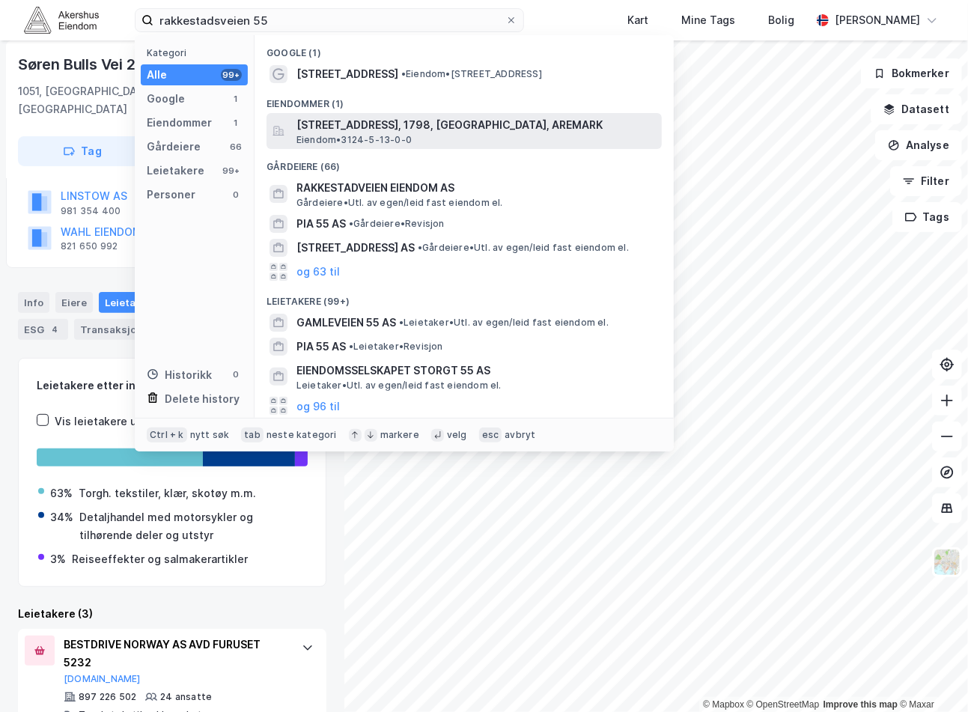
click at [467, 136] on div "[STREET_ADDRESS], 1798, [GEOGRAPHIC_DATA], AREMARK Eiendom • 3124-5-13-0-0" at bounding box center [477, 131] width 362 height 30
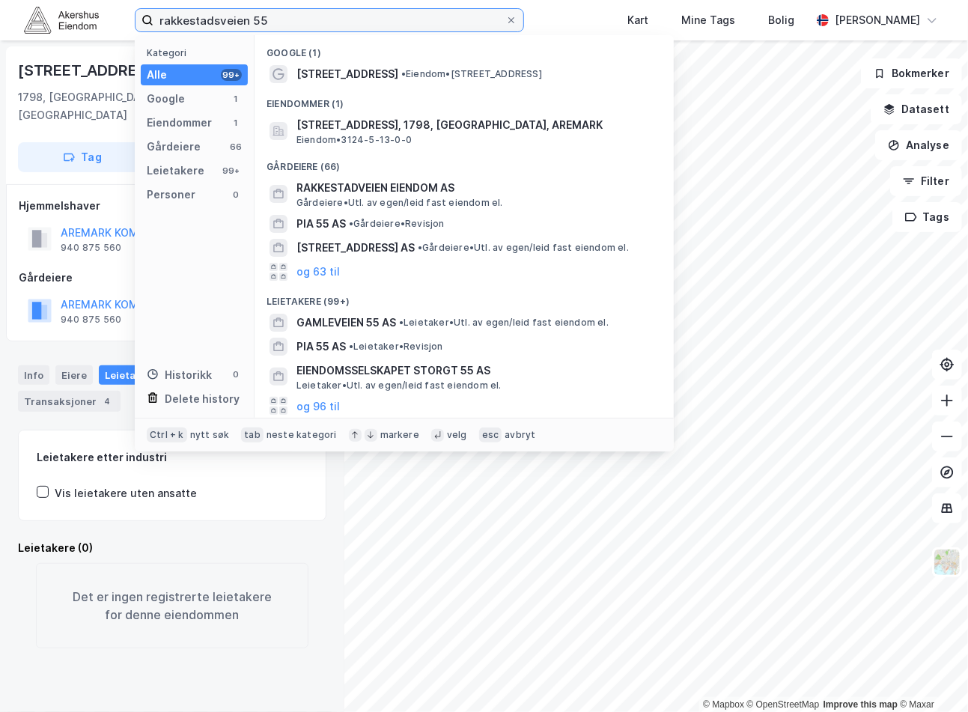
drag, startPoint x: 294, startPoint y: 18, endPoint x: 127, endPoint y: 13, distance: 166.9
click at [127, 13] on div "rakkestadsveien 55 Kategori Alle 99+ Google 1 Eiendommer 1 Gårdeiere 66 Leietak…" at bounding box center [484, 20] width 968 height 40
paste input "[STREET_ADDRESS]"
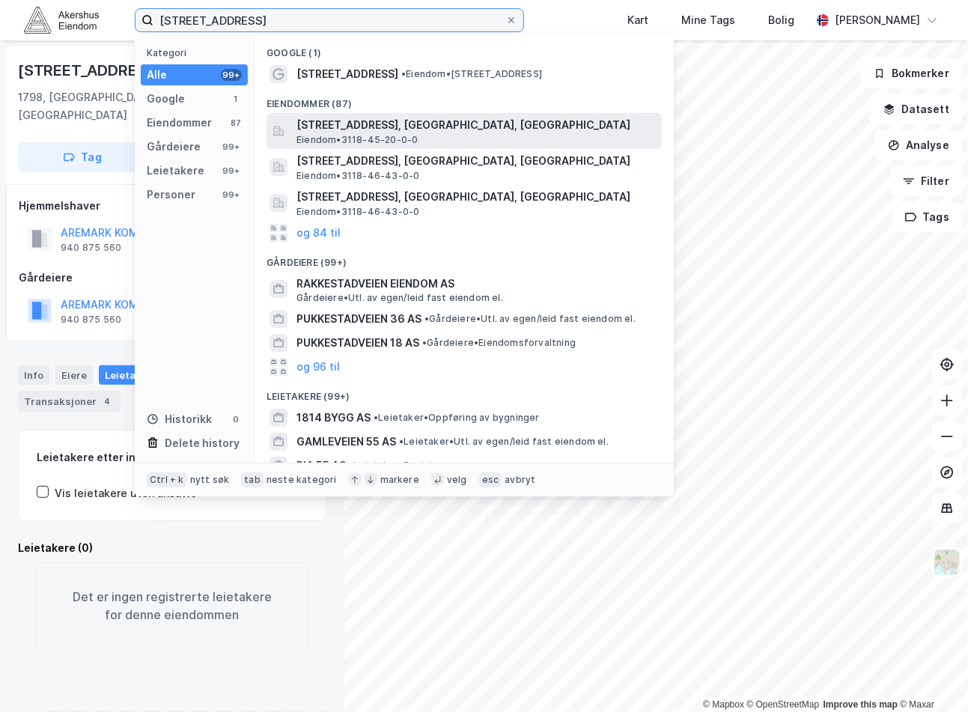
type input "[STREET_ADDRESS]"
click at [450, 131] on span "[STREET_ADDRESS], [GEOGRAPHIC_DATA], [GEOGRAPHIC_DATA]" at bounding box center [475, 125] width 359 height 18
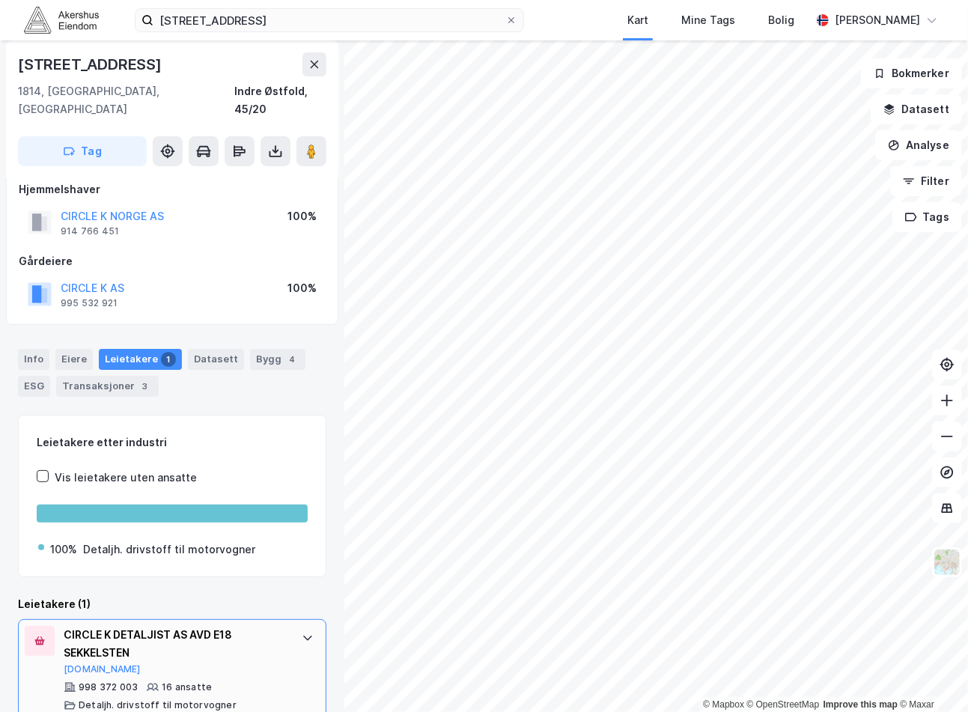
scroll to position [22, 0]
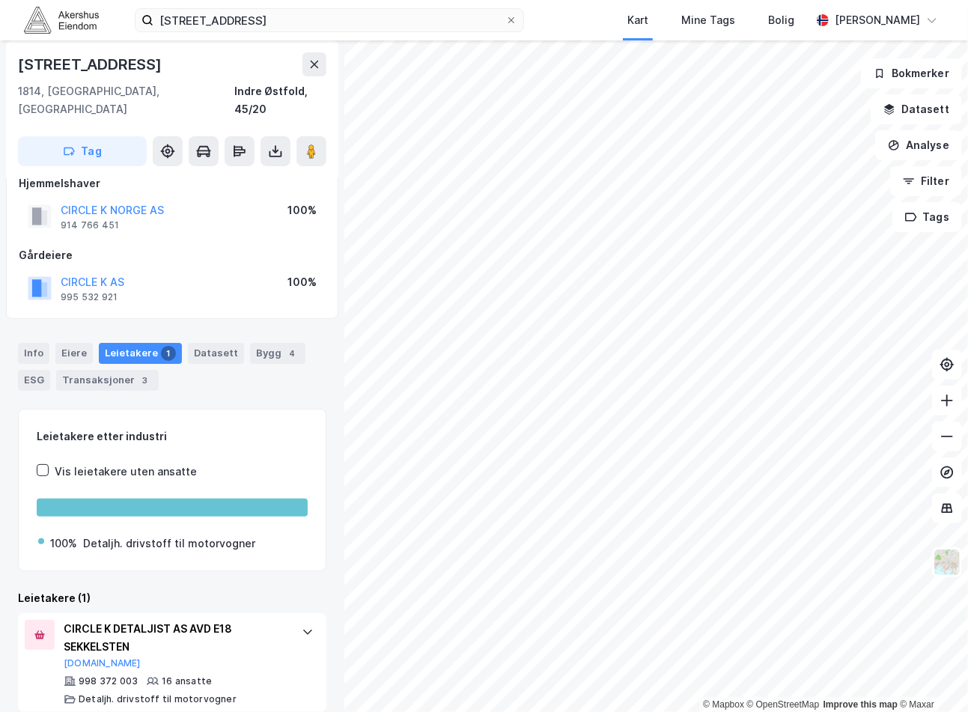
click at [370, 5] on div "[STREET_ADDRESS] Askim Kart Mine Tags Bolig [PERSON_NAME]" at bounding box center [484, 20] width 968 height 40
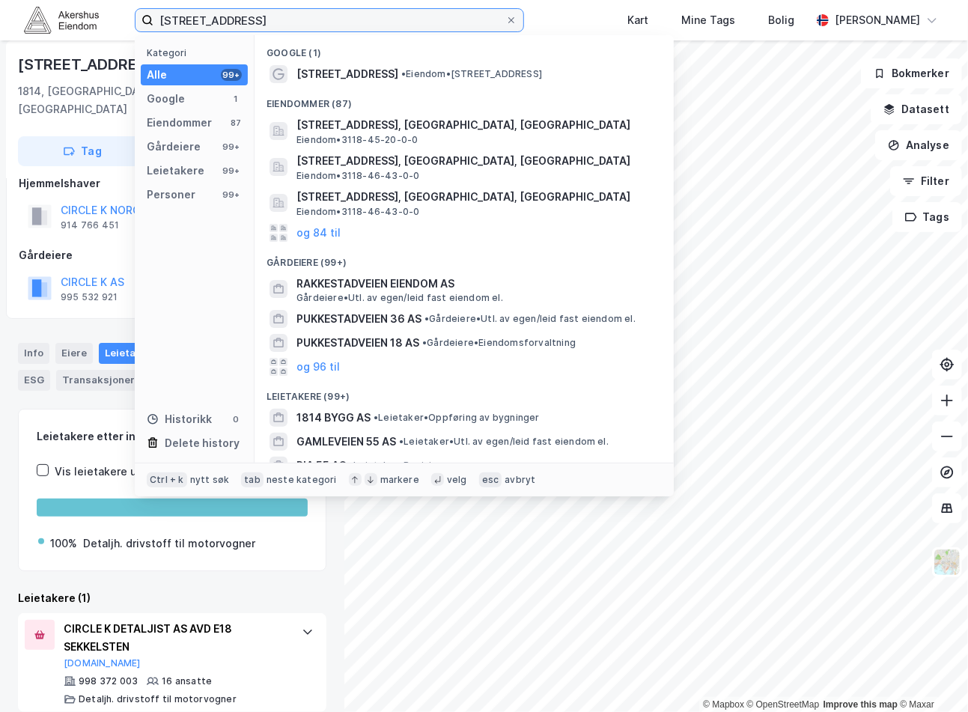
click at [373, 19] on input "[STREET_ADDRESS]" at bounding box center [329, 20] width 352 height 22
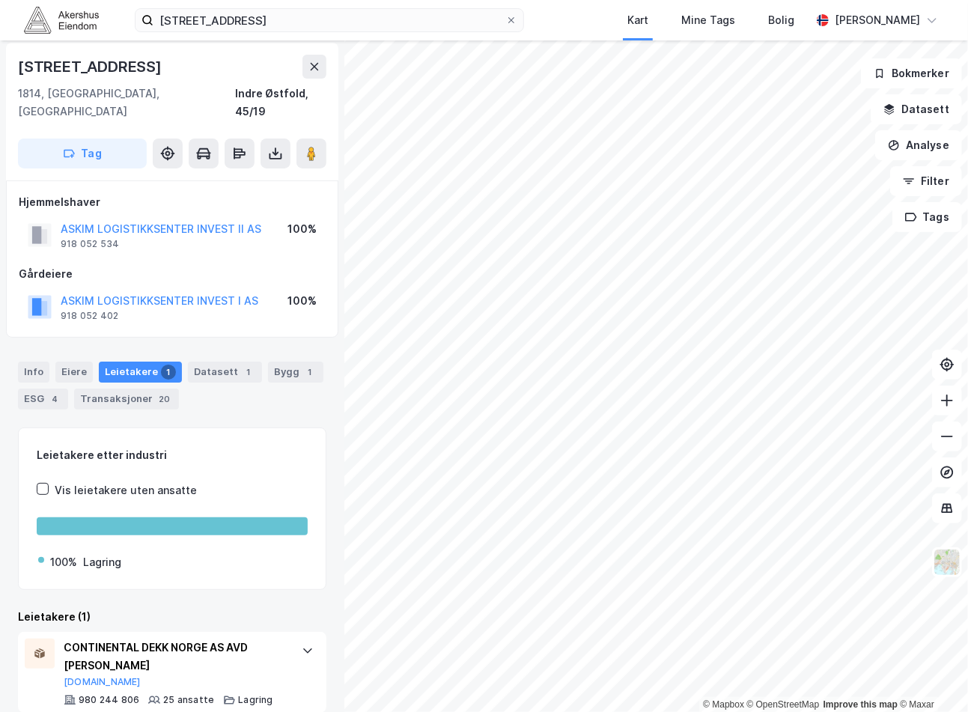
scroll to position [4, 0]
